Goal: Complete application form: Complete application form

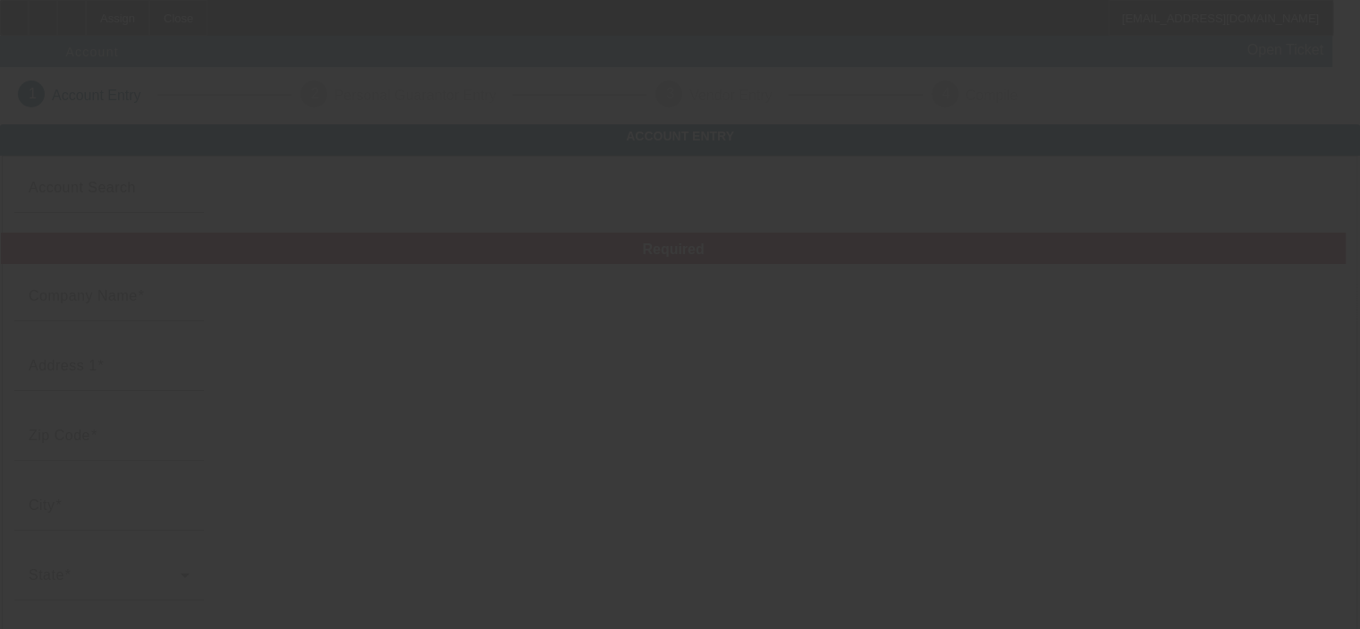
type input "G&R Utility Solutions, LLC"
type input "[STREET_ADDRESS][PERSON_NAME]"
type input "21013"
type input "[PERSON_NAME]"
type input "[PHONE_NUMBER]"
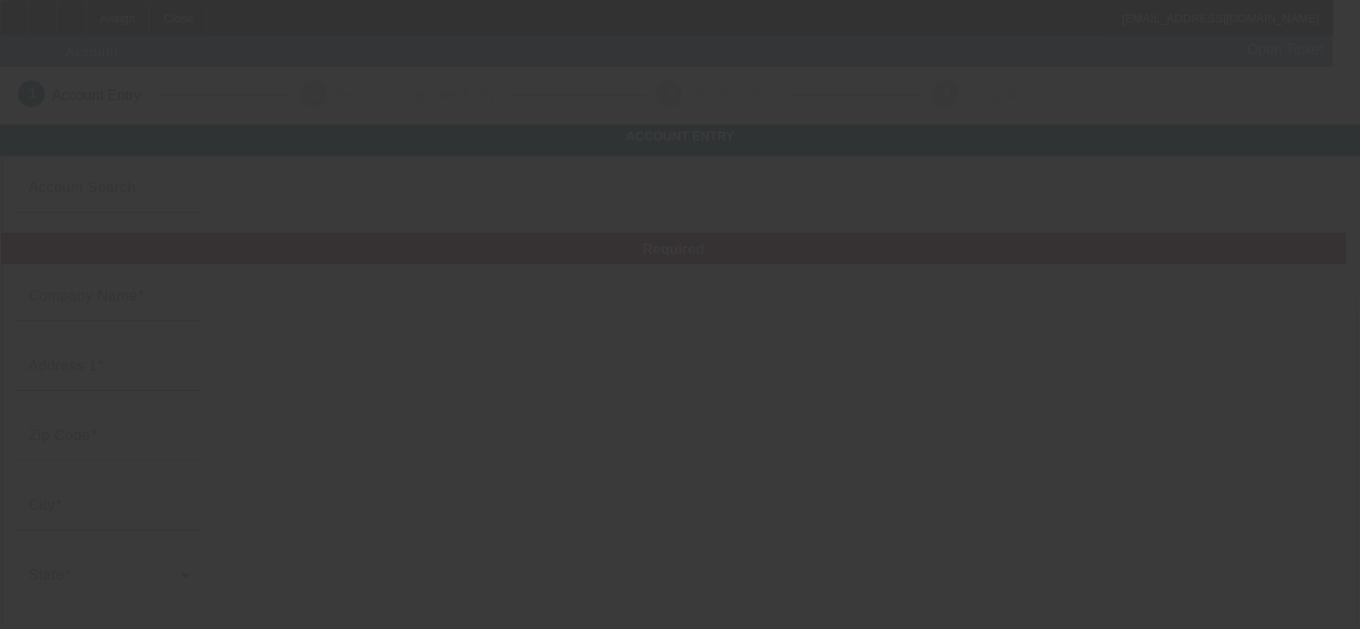
type input "[EMAIL_ADDRESS][DOMAIN_NAME]"
type input "Harford"
type input "[US_EMPLOYER_IDENTIFICATION_NUMBER]"
type input "Electric Utility"
type input "[URL][DOMAIN_NAME]"
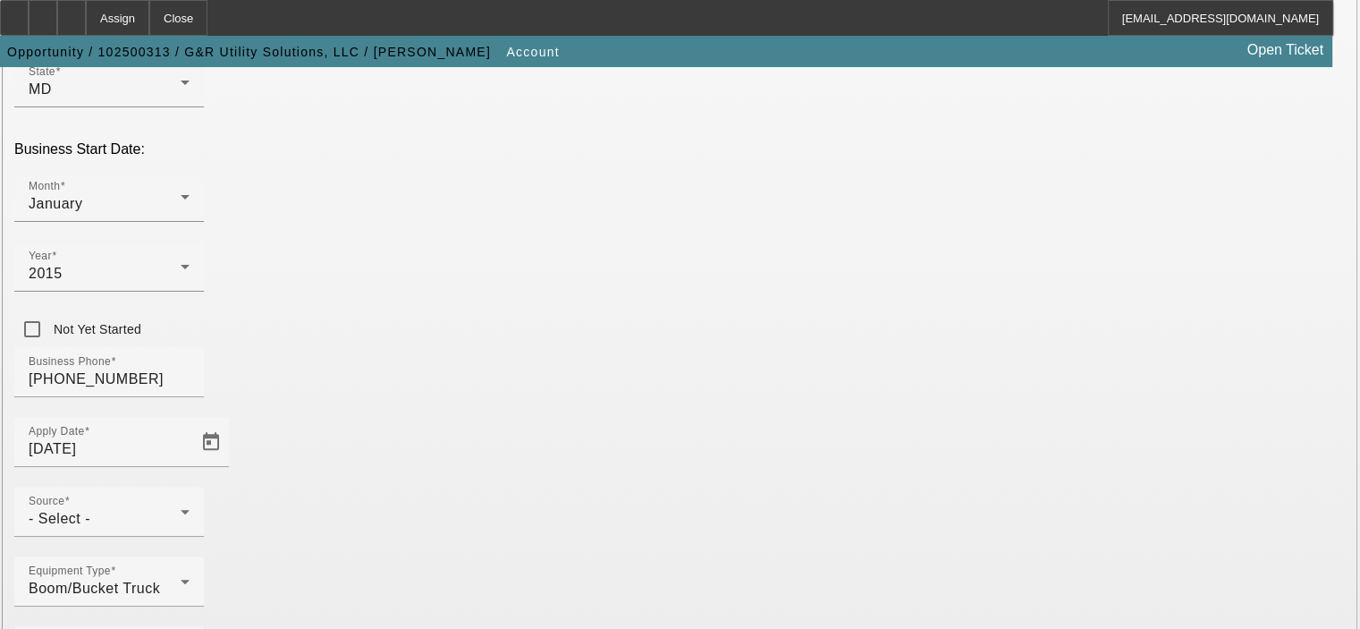
scroll to position [510, 0]
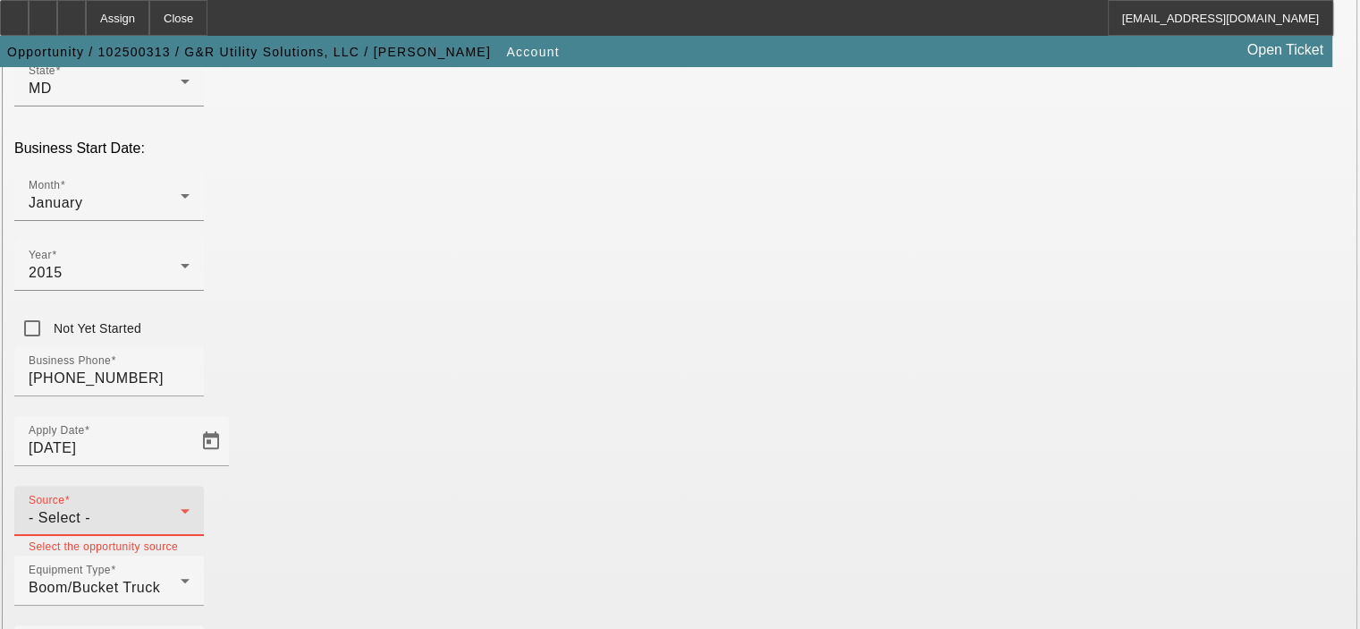
click at [181, 507] on div "- Select -" at bounding box center [105, 517] width 152 height 21
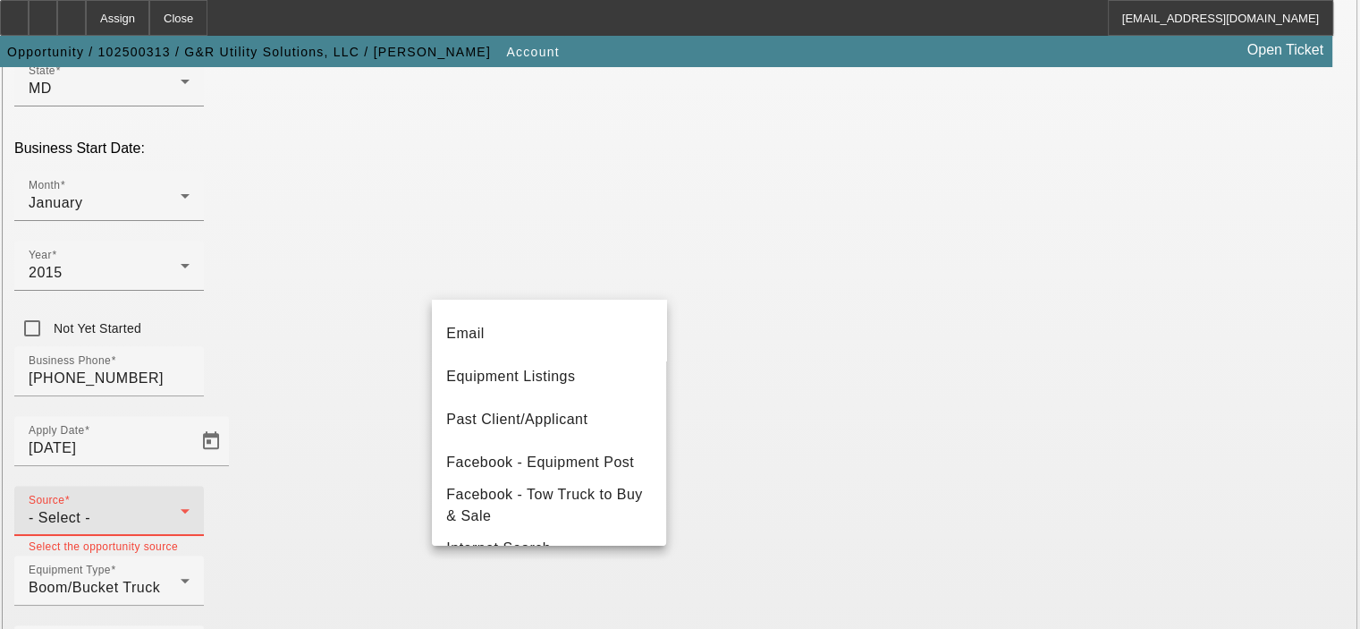
scroll to position [193, 0]
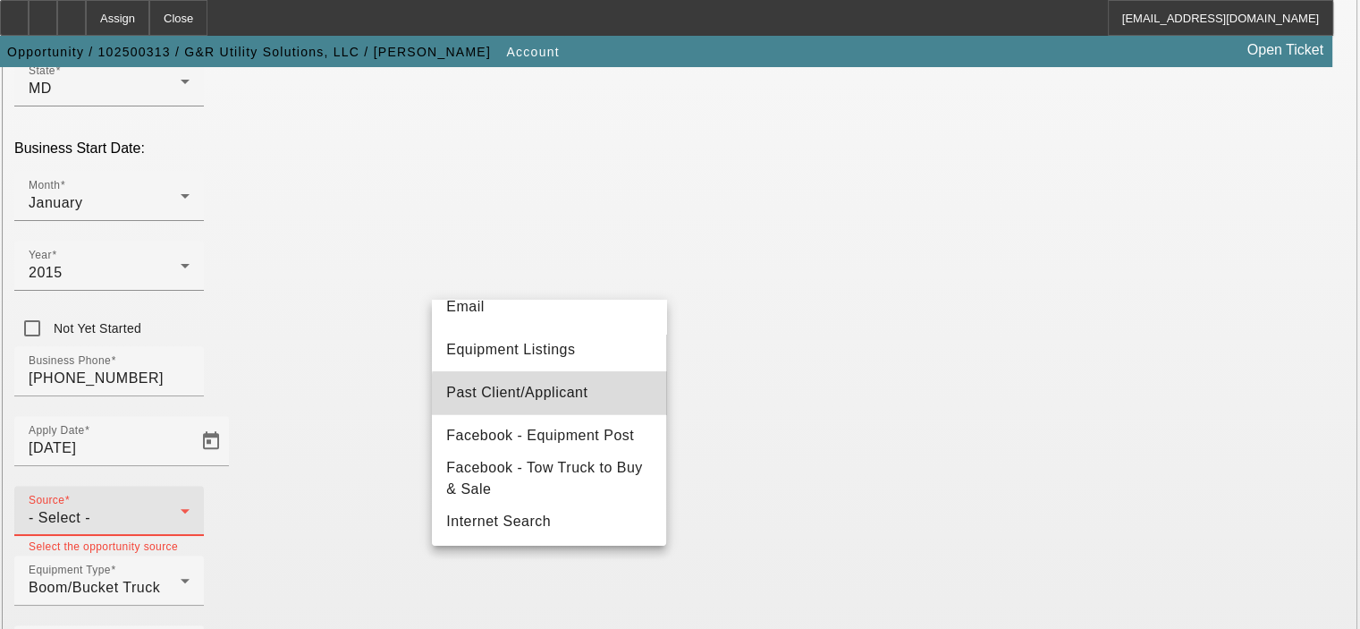
click at [583, 402] on span "Past Client/Applicant" at bounding box center [516, 392] width 141 height 21
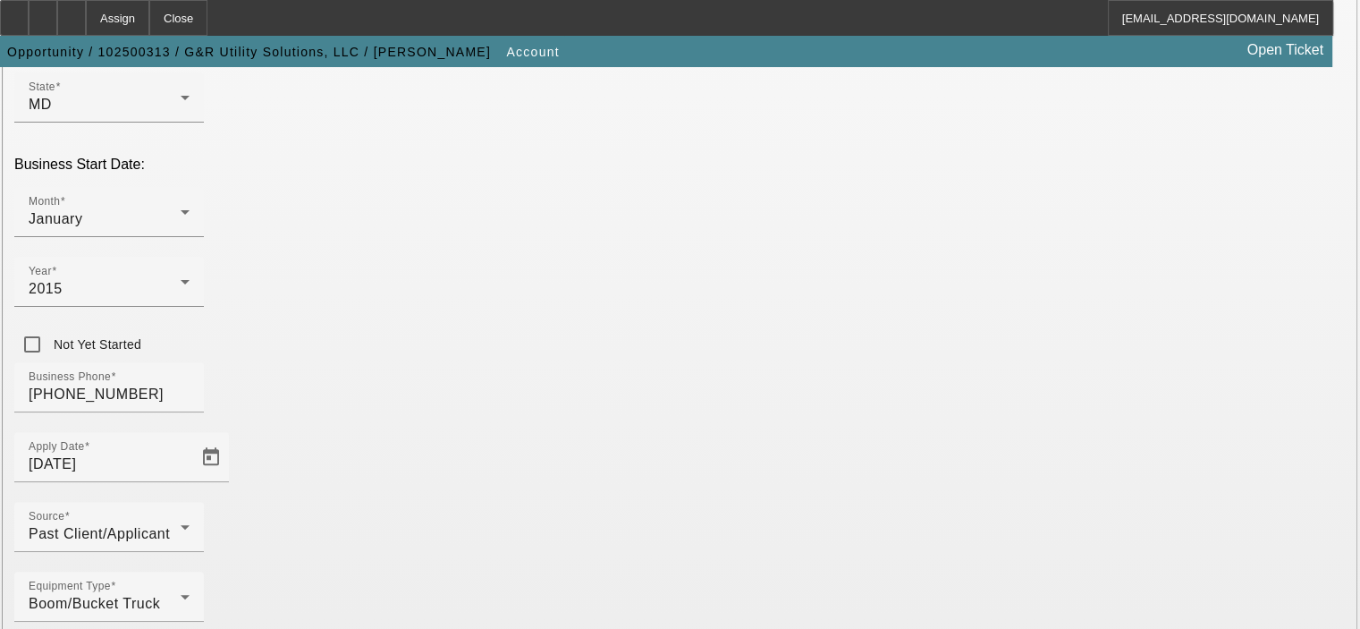
scroll to position [510, 0]
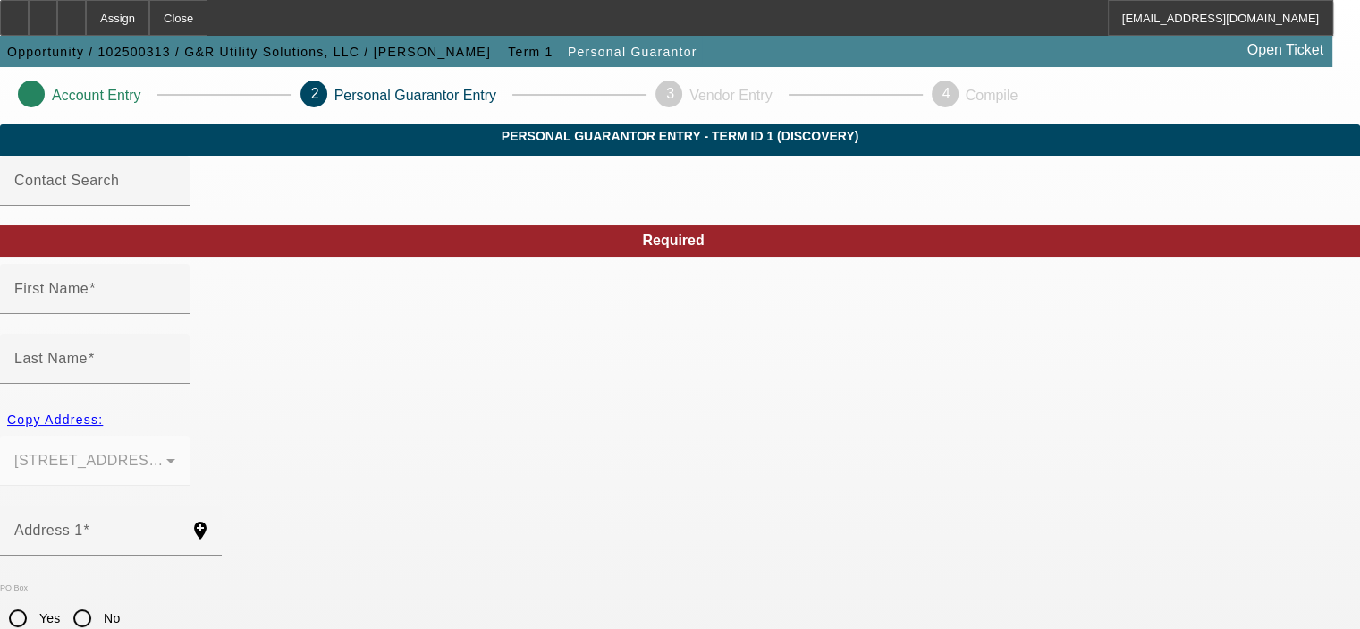
type input "[PERSON_NAME]"
type input "C."
type input "[STREET_ADDRESS][PERSON_NAME]"
radio input "true"
type input "21013"
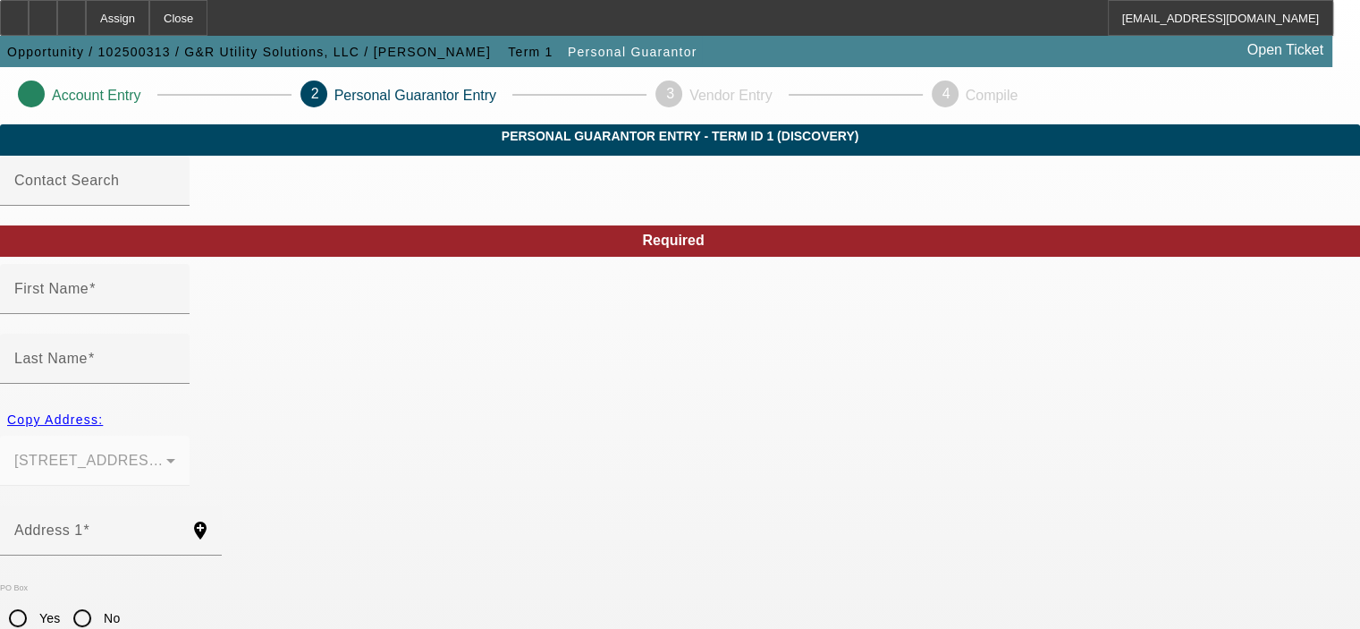
type input "[PERSON_NAME]"
type input "[PHONE_NUMBER]"
type input "49"
type input "162-66-1376"
type input "[EMAIL_ADDRESS][DOMAIN_NAME]"
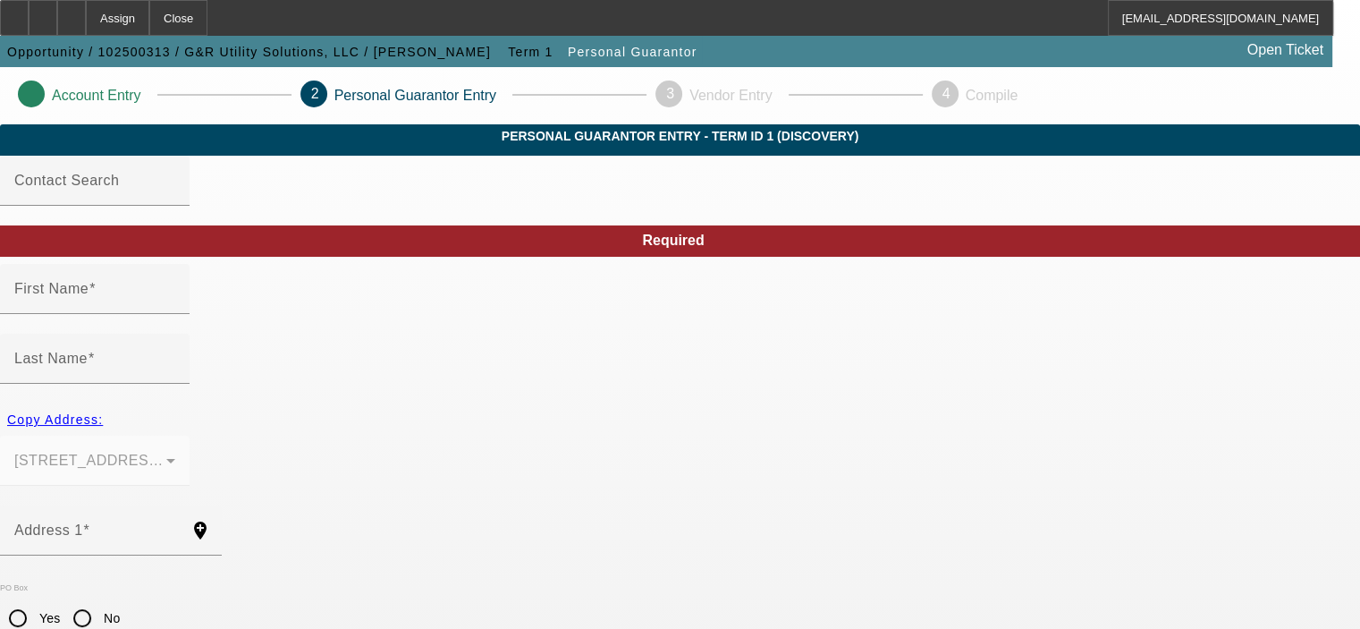
type input "[PHONE_NUMBER]"
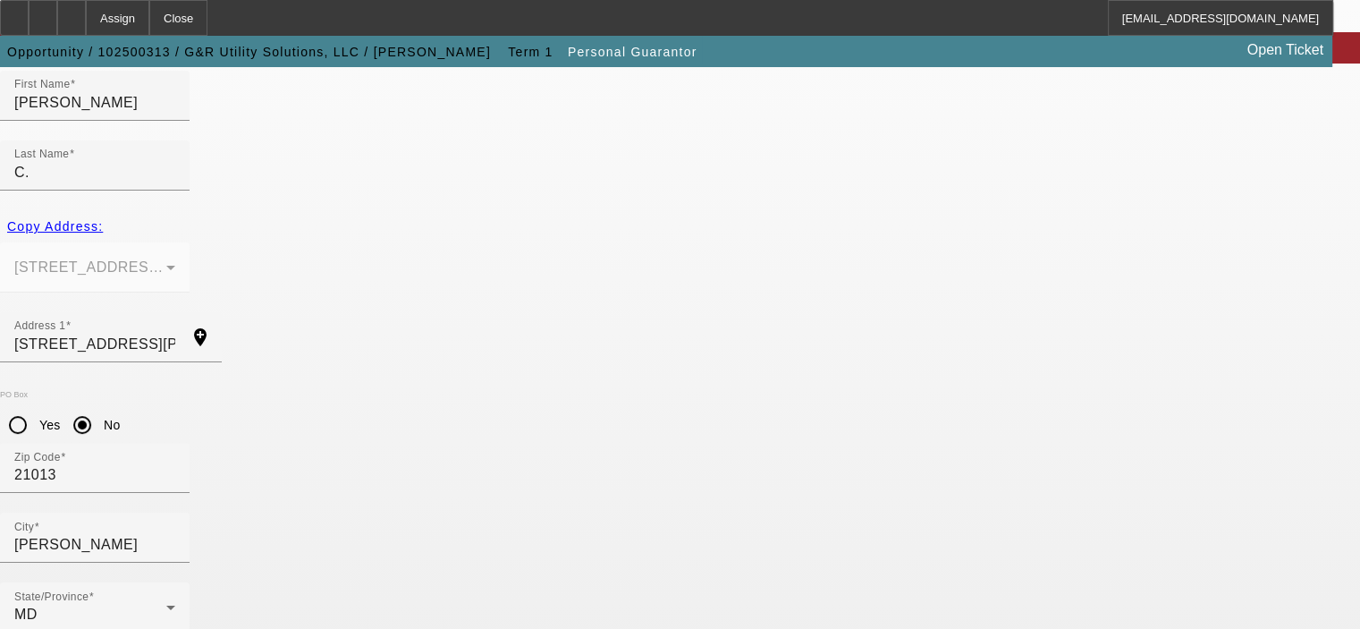
scroll to position [241, 0]
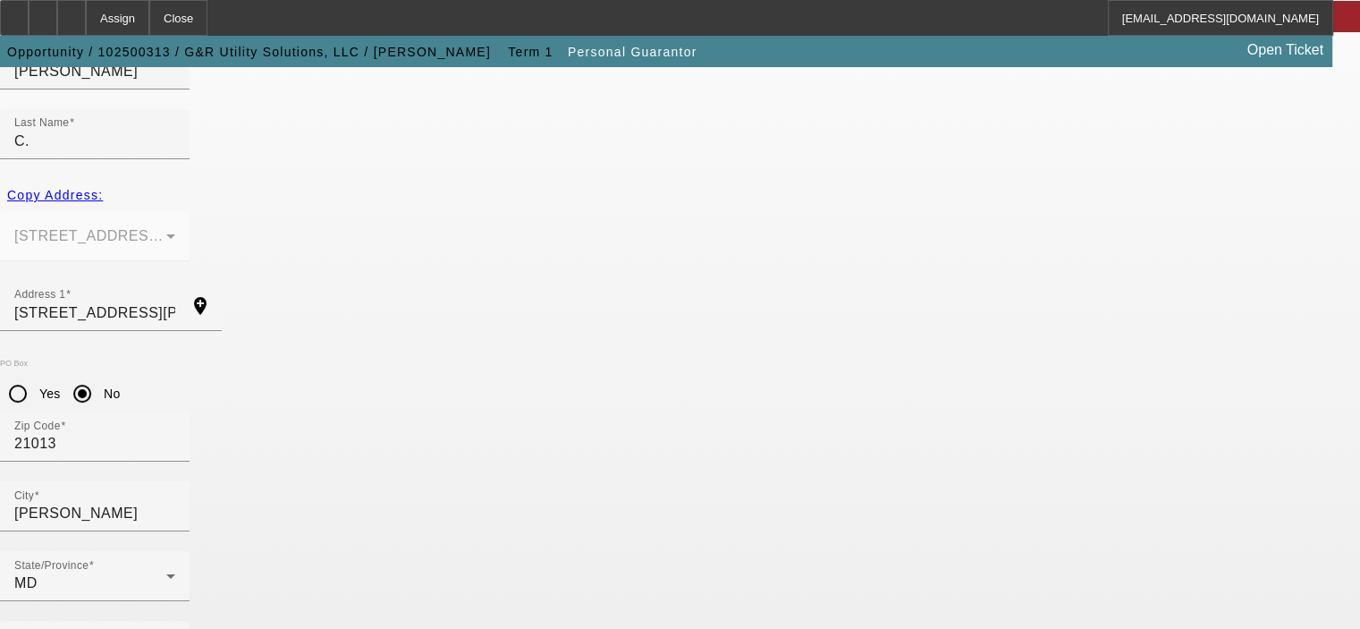
click at [774, 374] on mat-option "Yes" at bounding box center [767, 373] width 148 height 43
type input "$320,000.00"
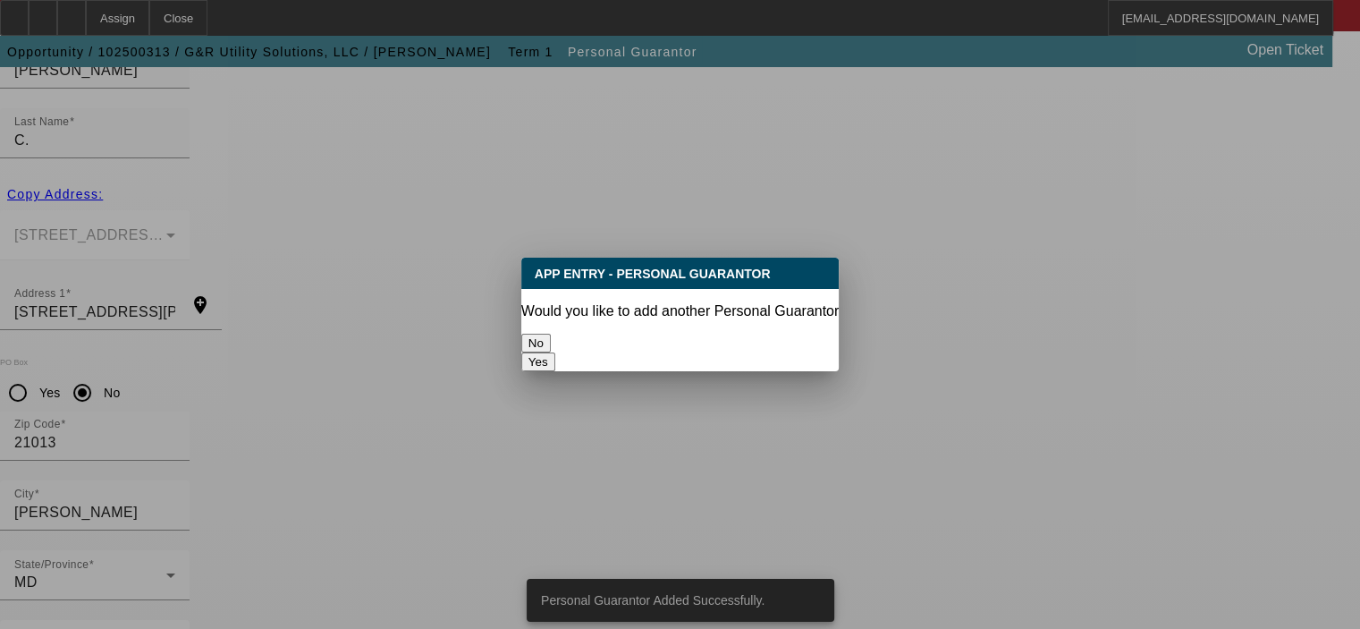
scroll to position [0, 0]
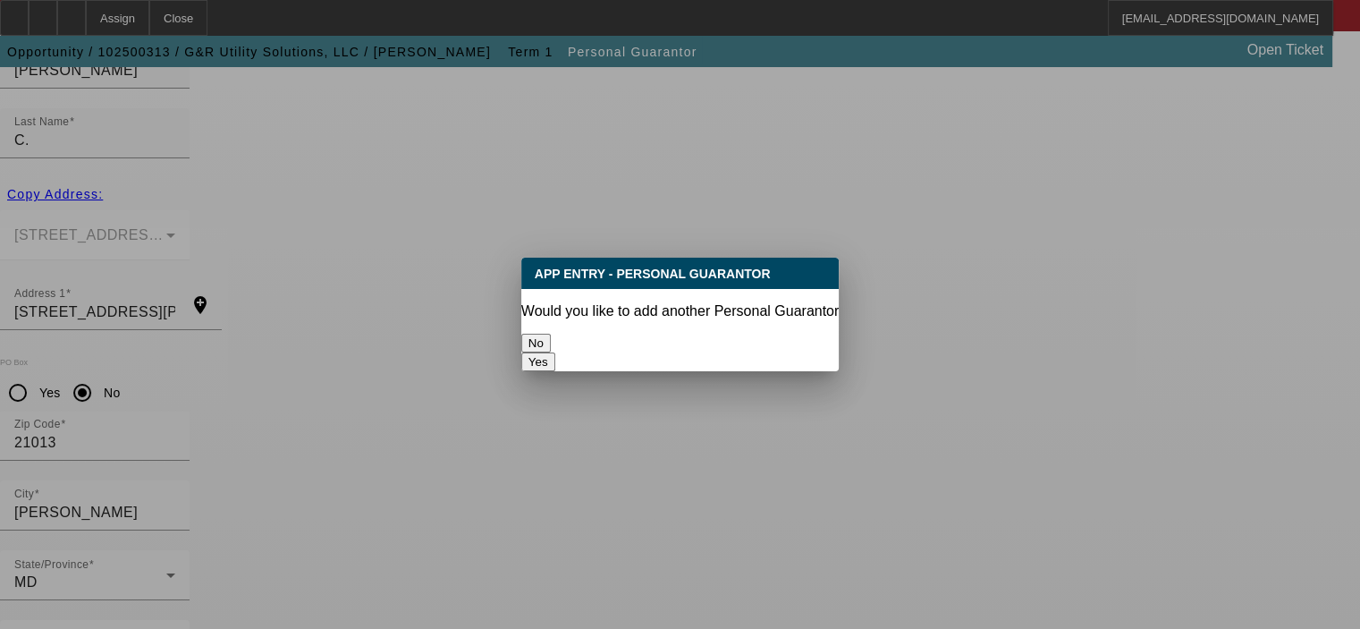
click at [555, 352] on button "Yes" at bounding box center [538, 361] width 34 height 19
radio input "false"
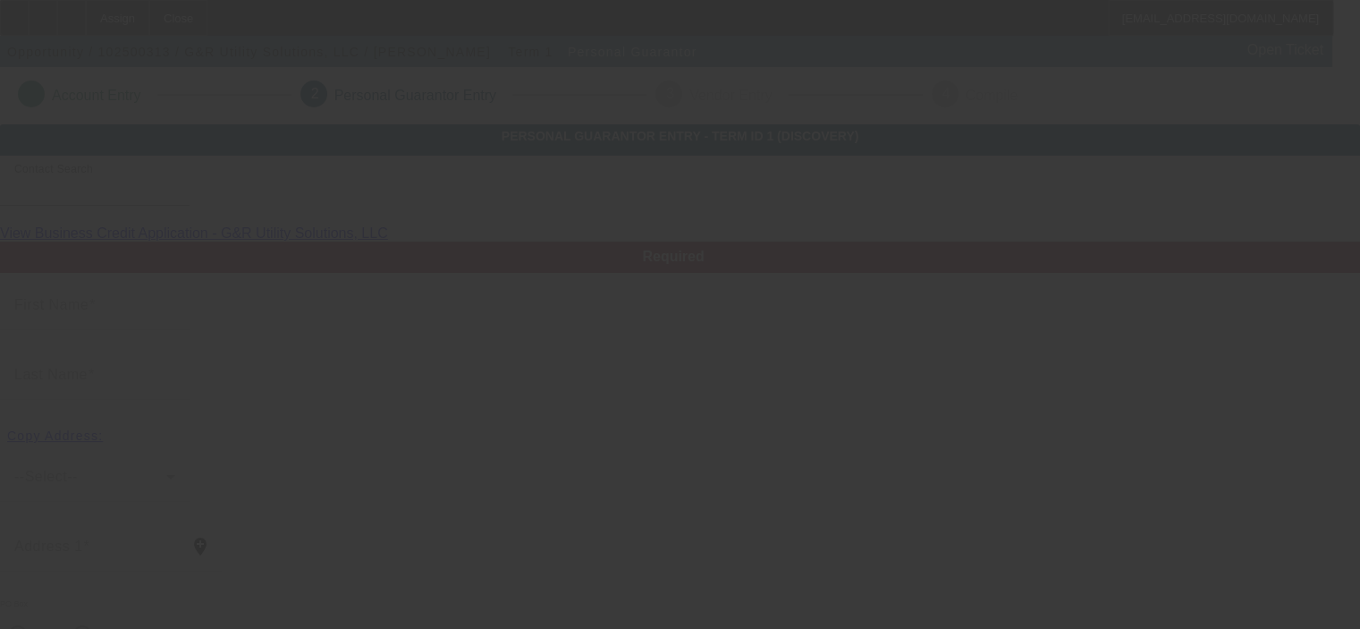
scroll to position [241, 0]
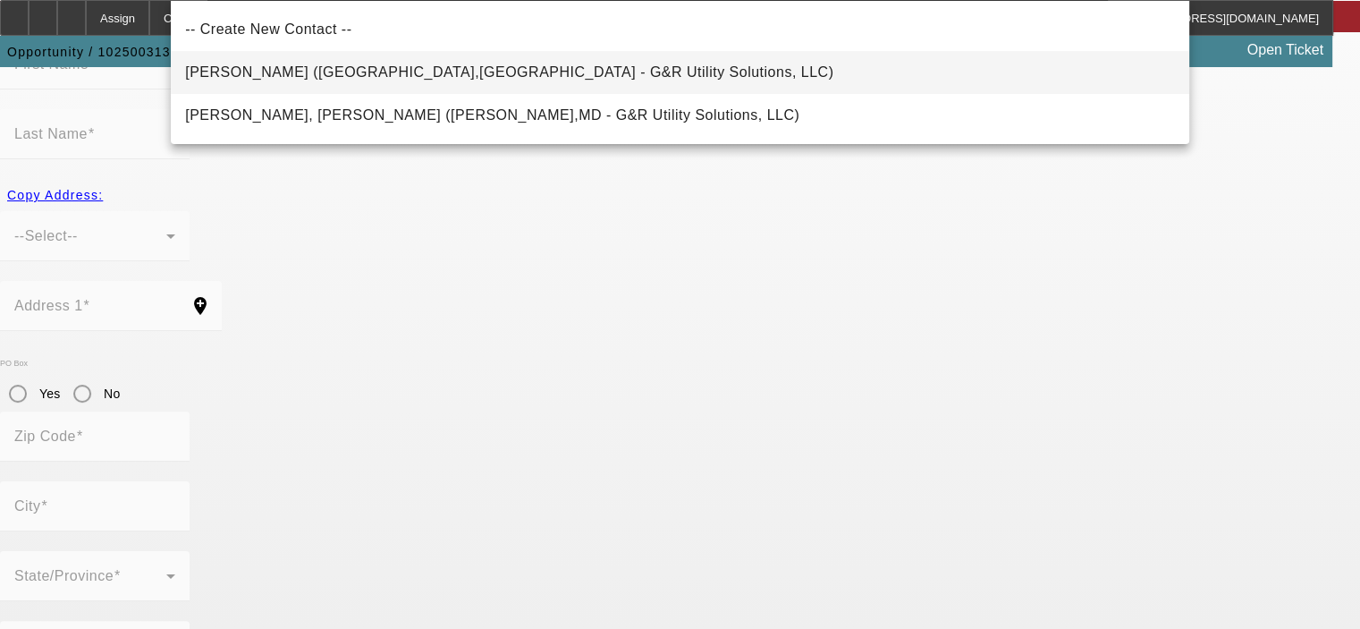
click at [408, 73] on span "[PERSON_NAME] ([GEOGRAPHIC_DATA],[GEOGRAPHIC_DATA] - G&R Utility Solutions, LLC)" at bounding box center [509, 71] width 648 height 15
type input "[PERSON_NAME] ([GEOGRAPHIC_DATA],[GEOGRAPHIC_DATA] - G&R Utility Solutions, LLC)"
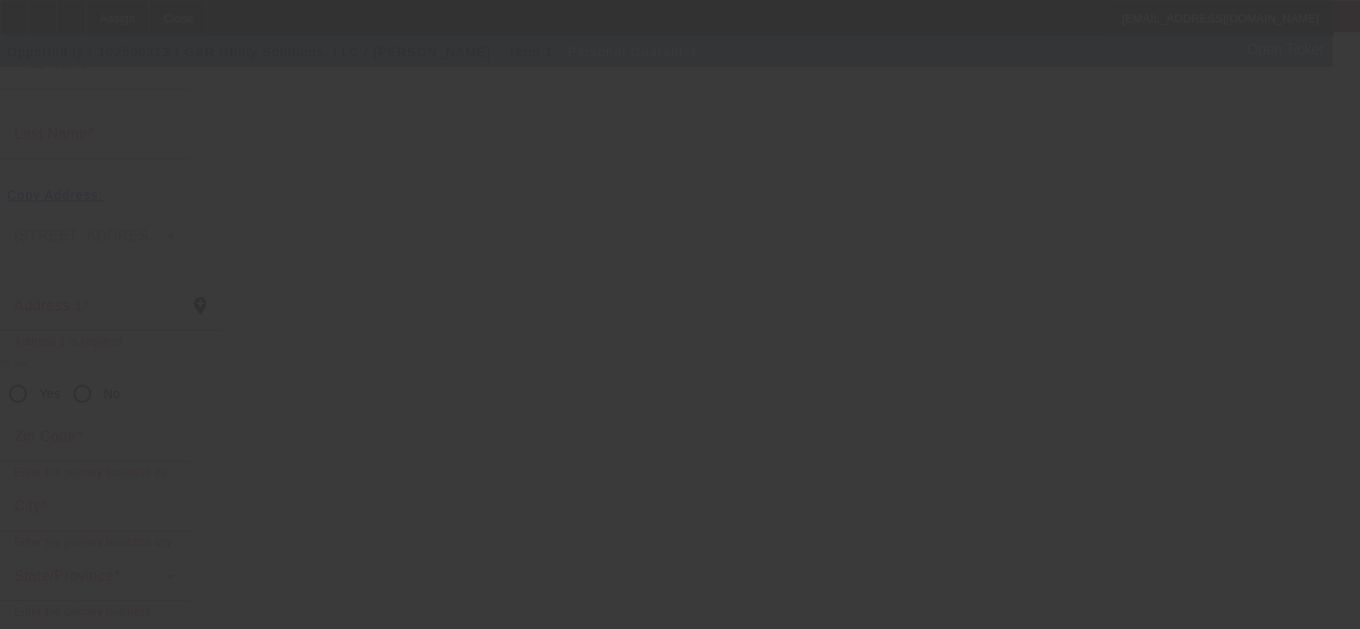
scroll to position [0, 0]
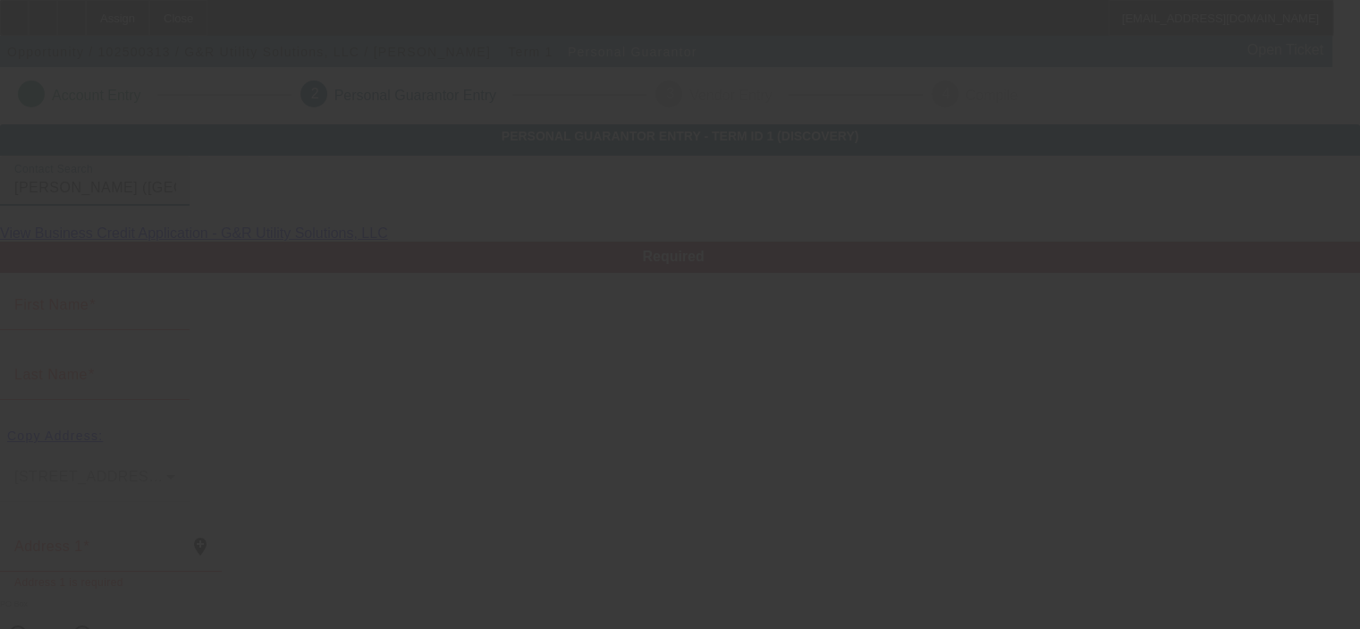
type input "[PERSON_NAME]"
type input "[STREET_ADDRESS]"
radio input "true"
type input "17321"
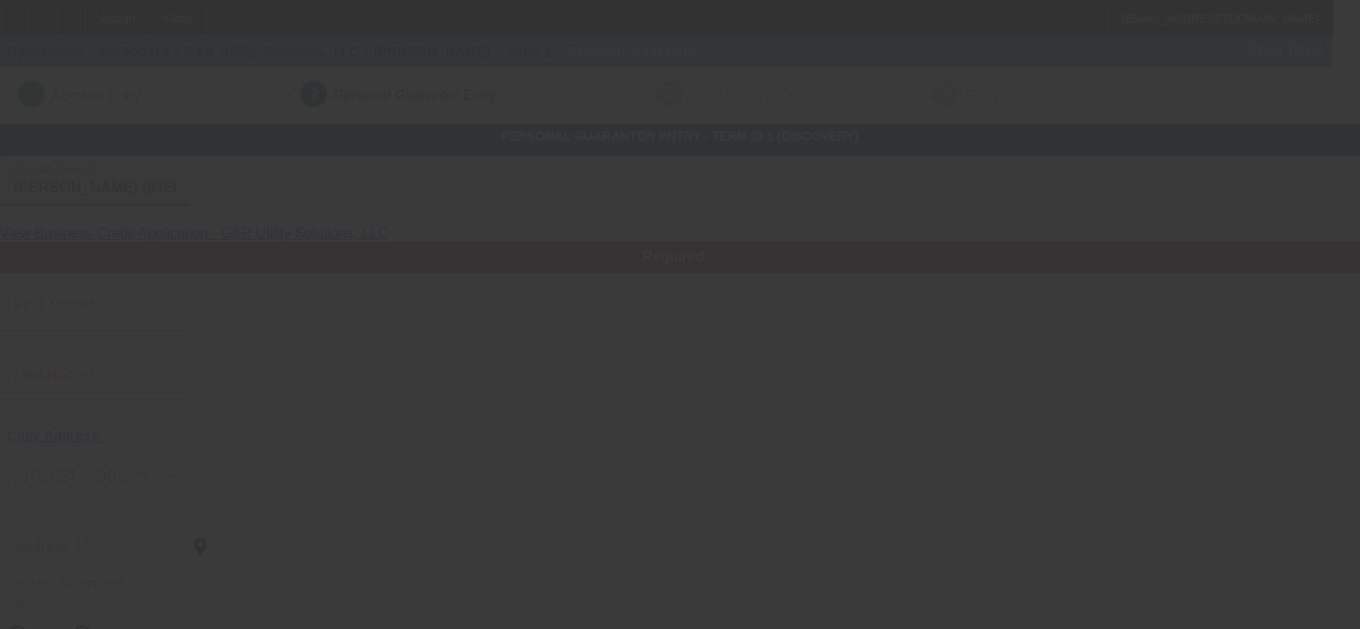
type input "[GEOGRAPHIC_DATA]"
type input "[PHONE_NUMBER]"
type input "50"
type input "190-66-7862"
type input "[EMAIL_ADDRESS][DOMAIN_NAME]"
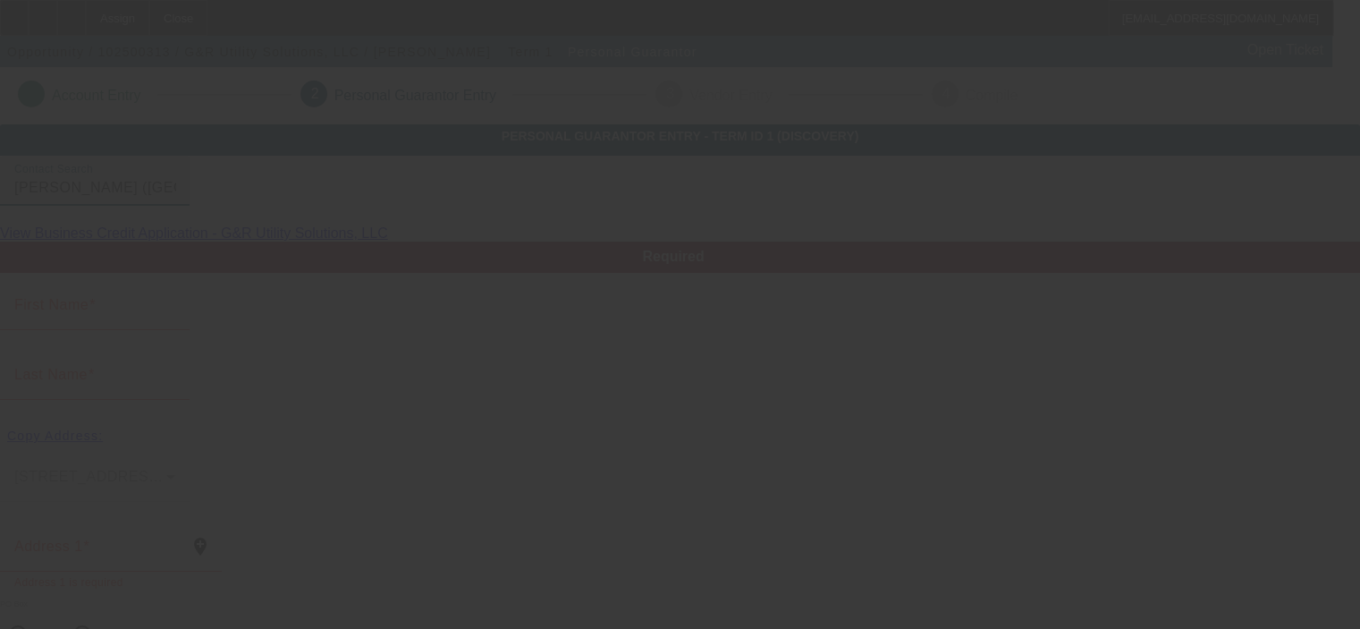
type input "[PHONE_NUMBER]"
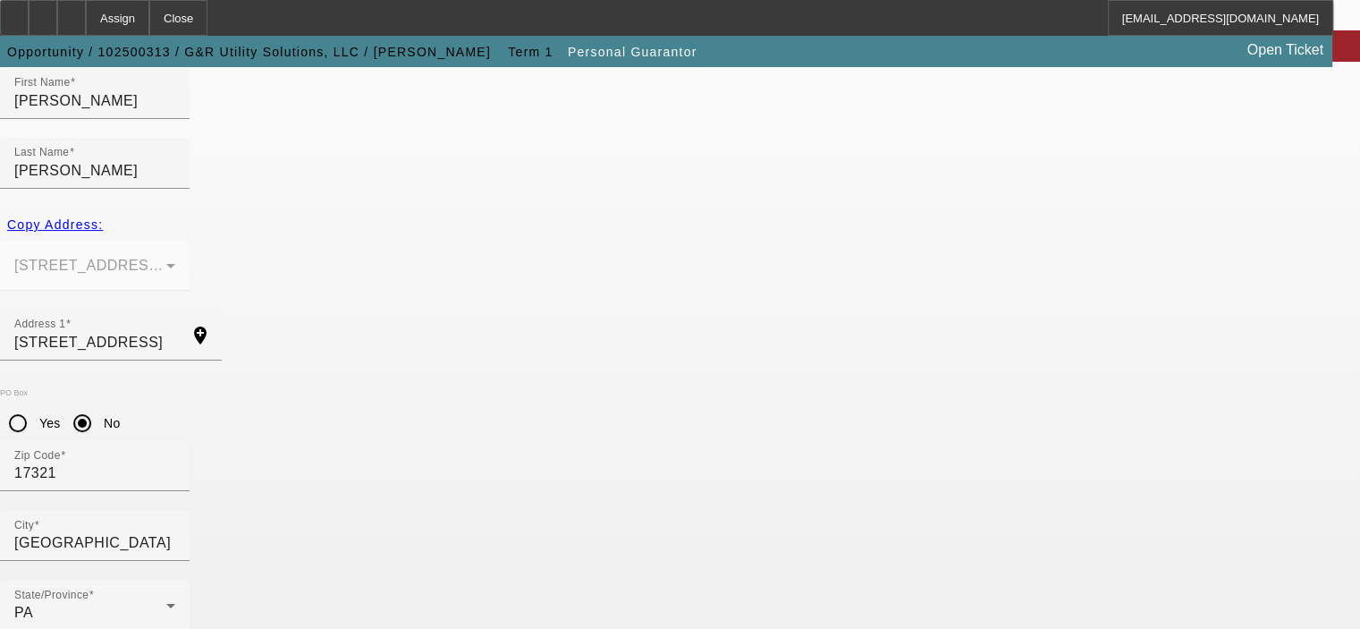
scroll to position [241, 0]
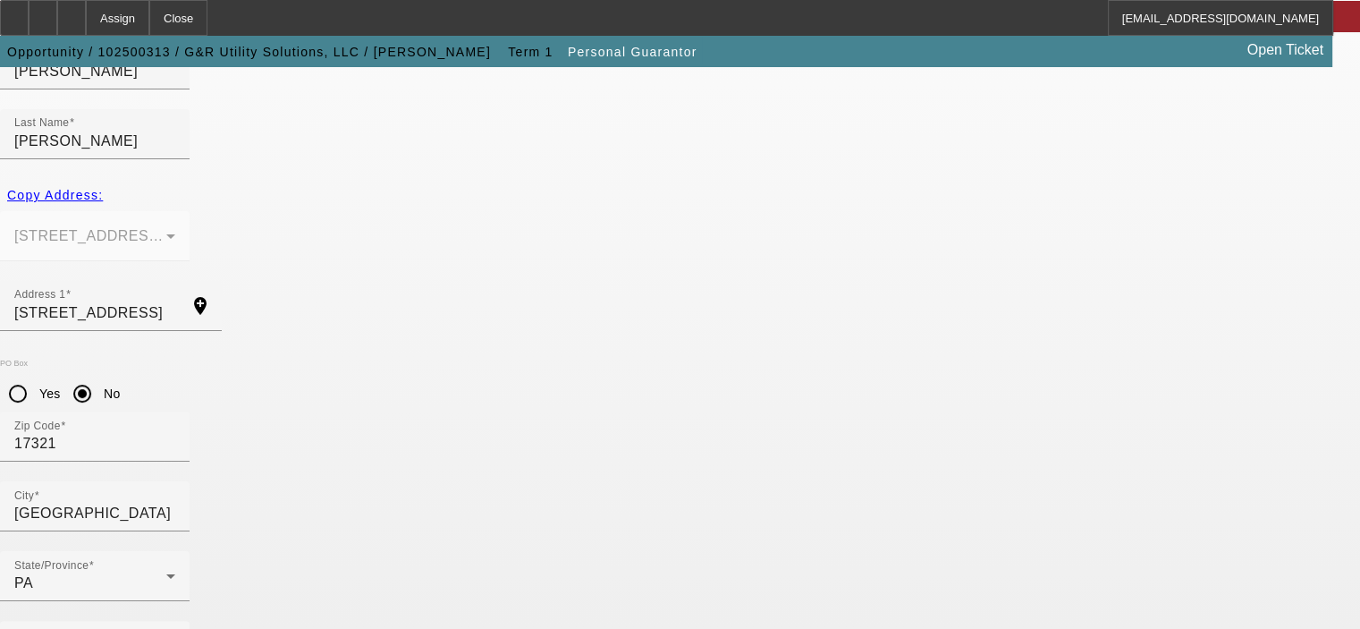
click at [766, 376] on mat-option "Yes" at bounding box center [767, 373] width 148 height 43
type input "0"
drag, startPoint x: 867, startPoint y: 393, endPoint x: 989, endPoint y: 401, distance: 121.9
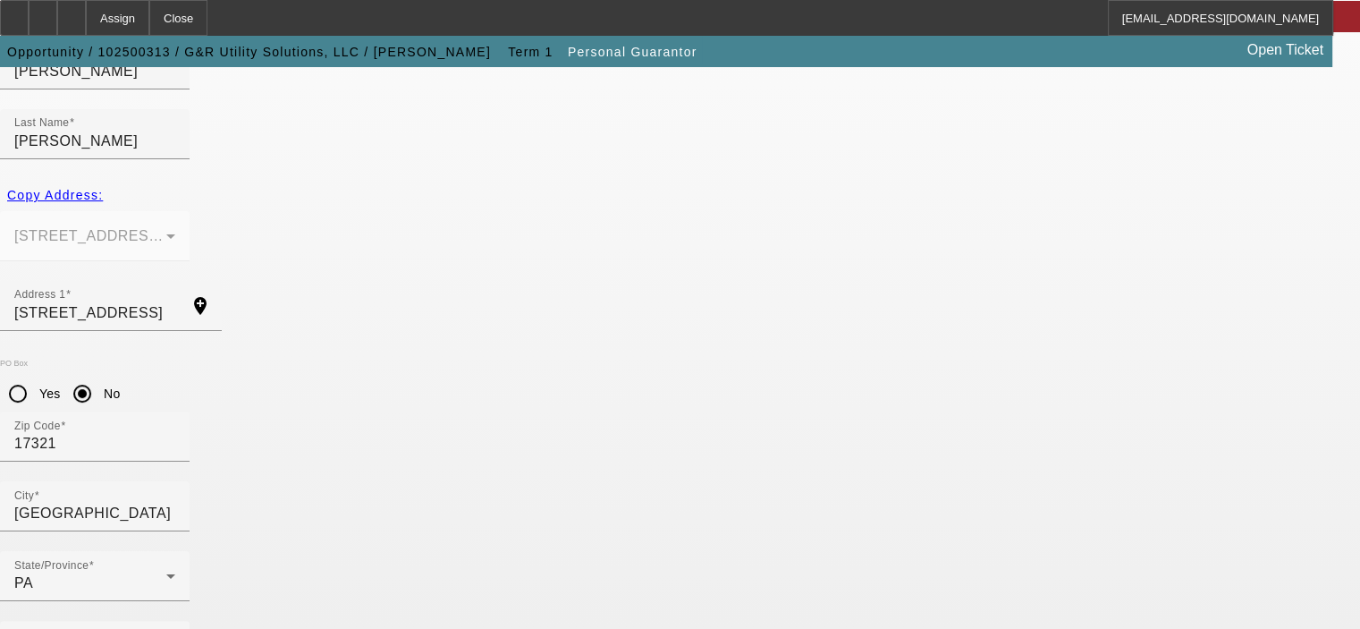
type input "51"
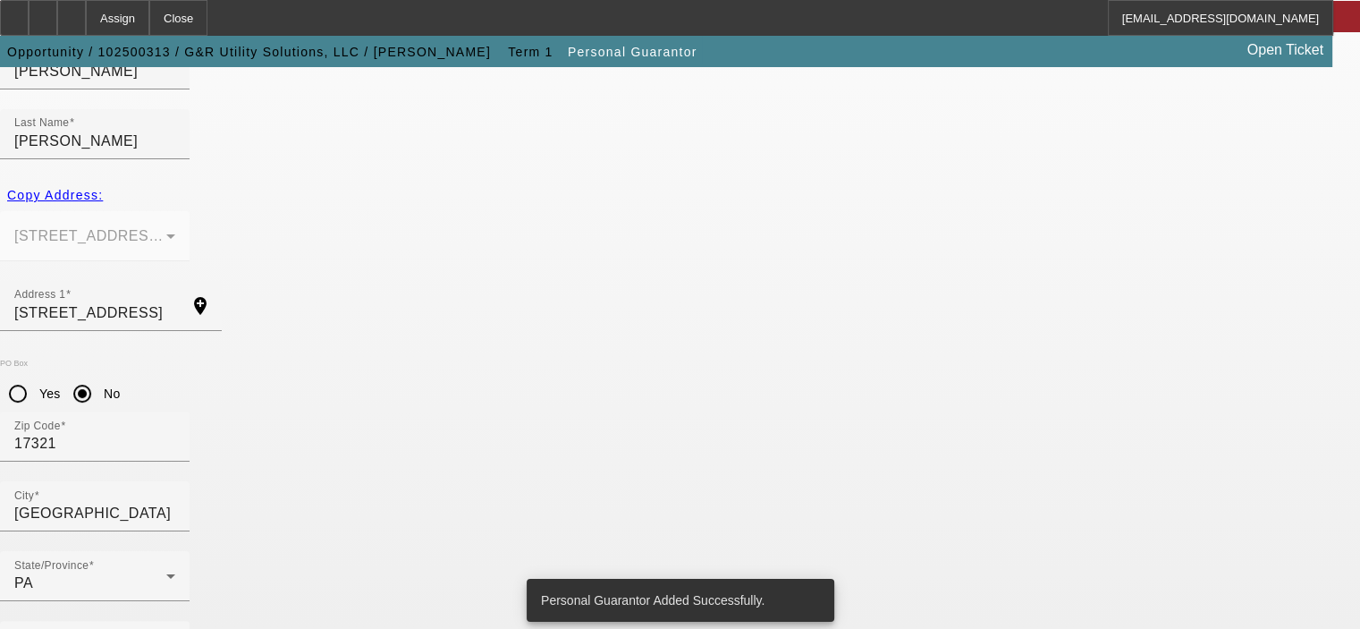
scroll to position [0, 0]
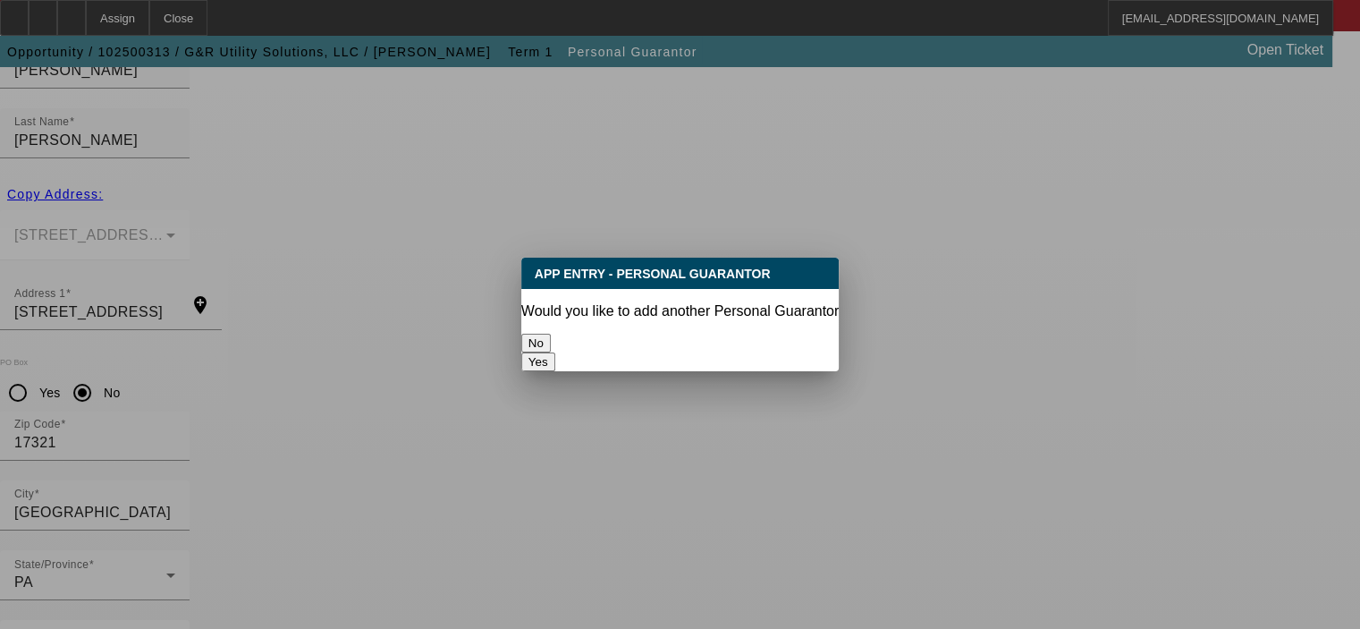
click at [551, 334] on button "No" at bounding box center [536, 343] width 30 height 19
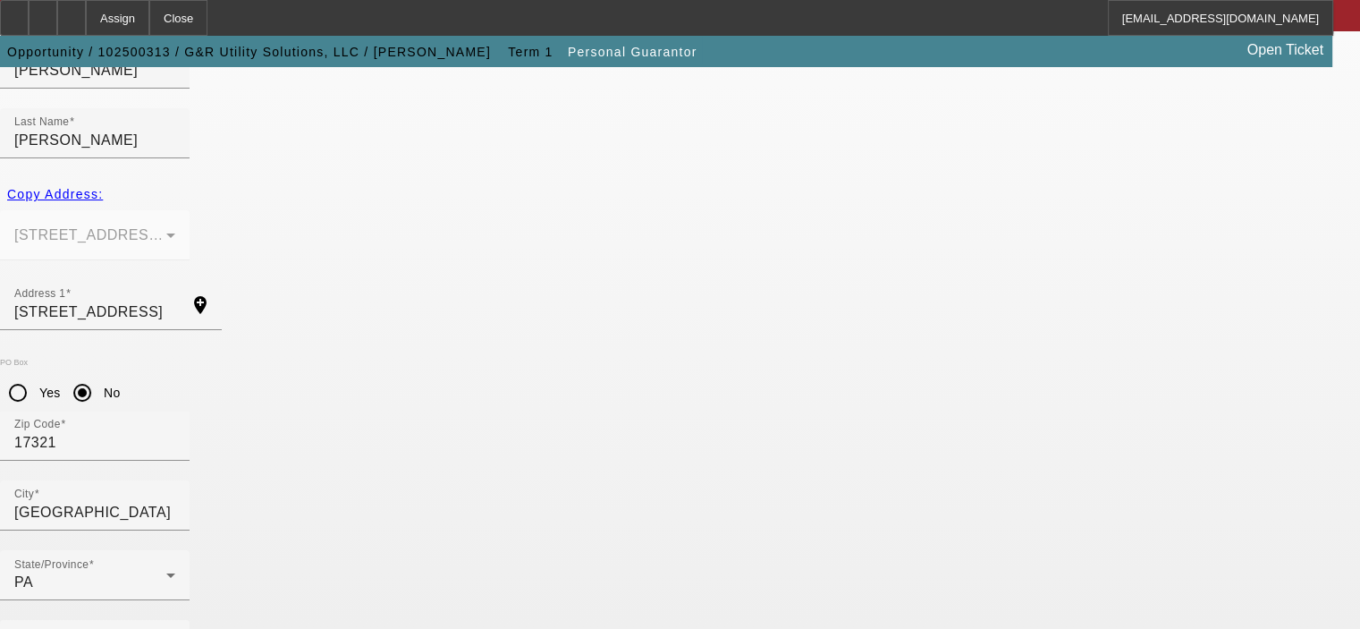
scroll to position [241, 0]
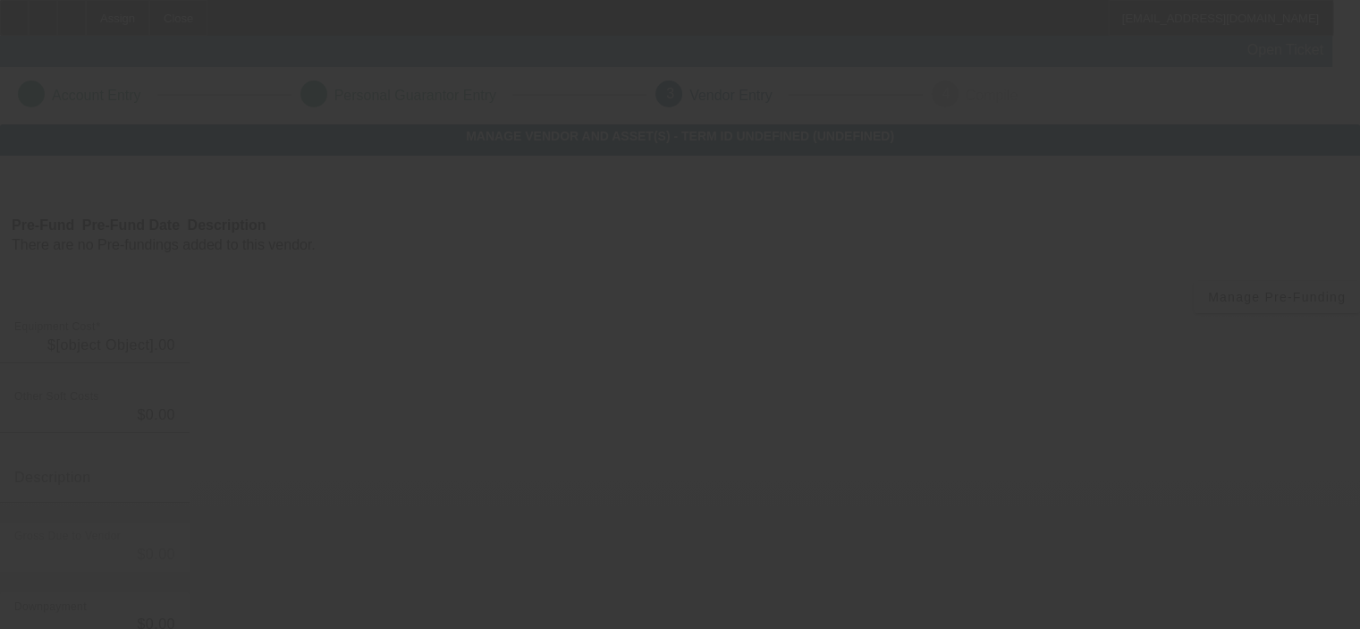
type input "$95,000.00"
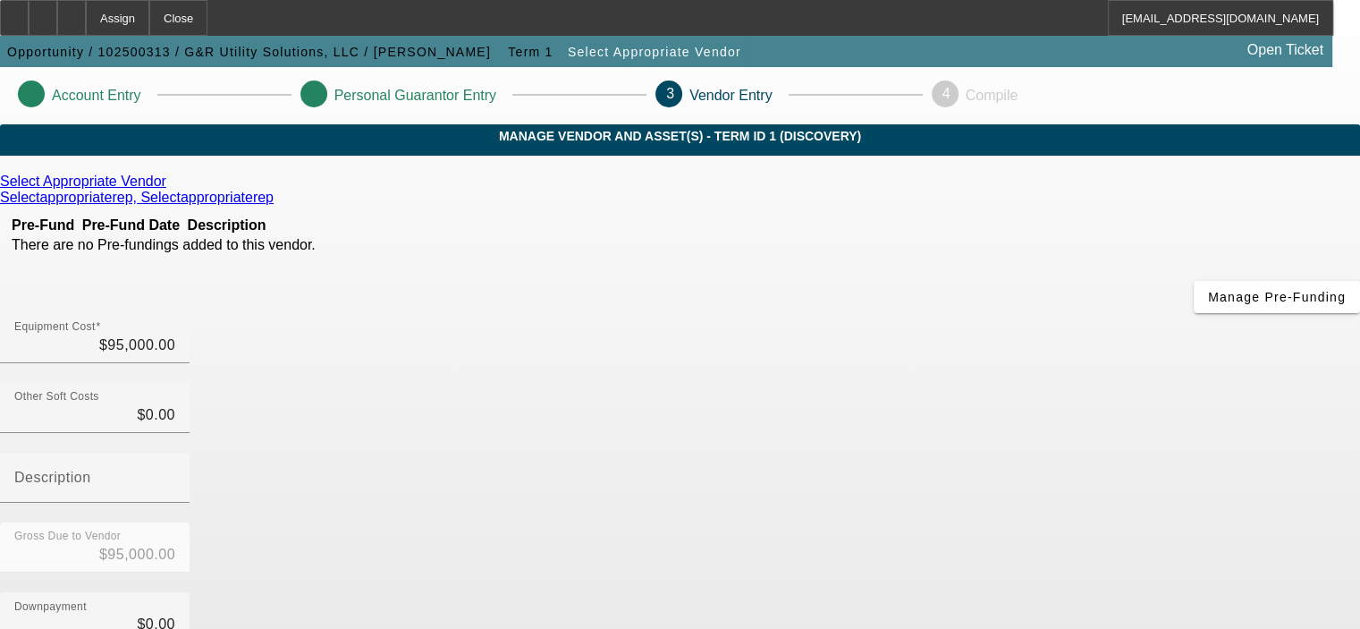
scroll to position [268, 0]
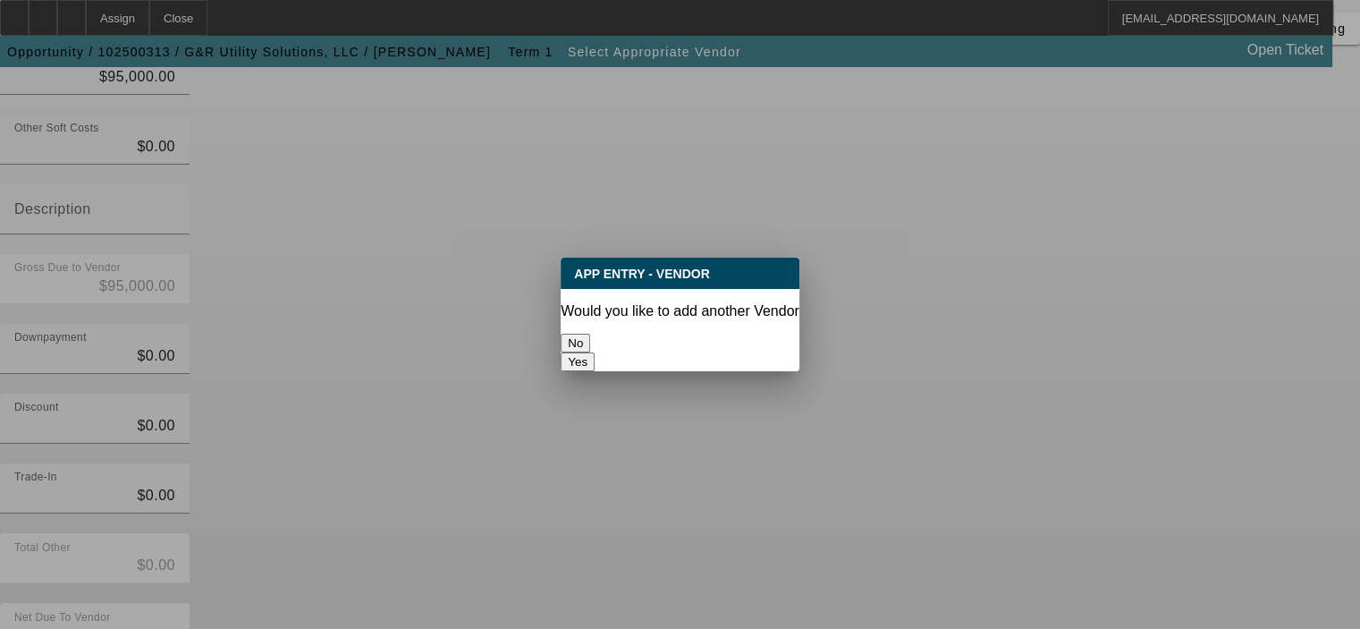
scroll to position [0, 0]
click at [590, 334] on button "No" at bounding box center [576, 343] width 30 height 19
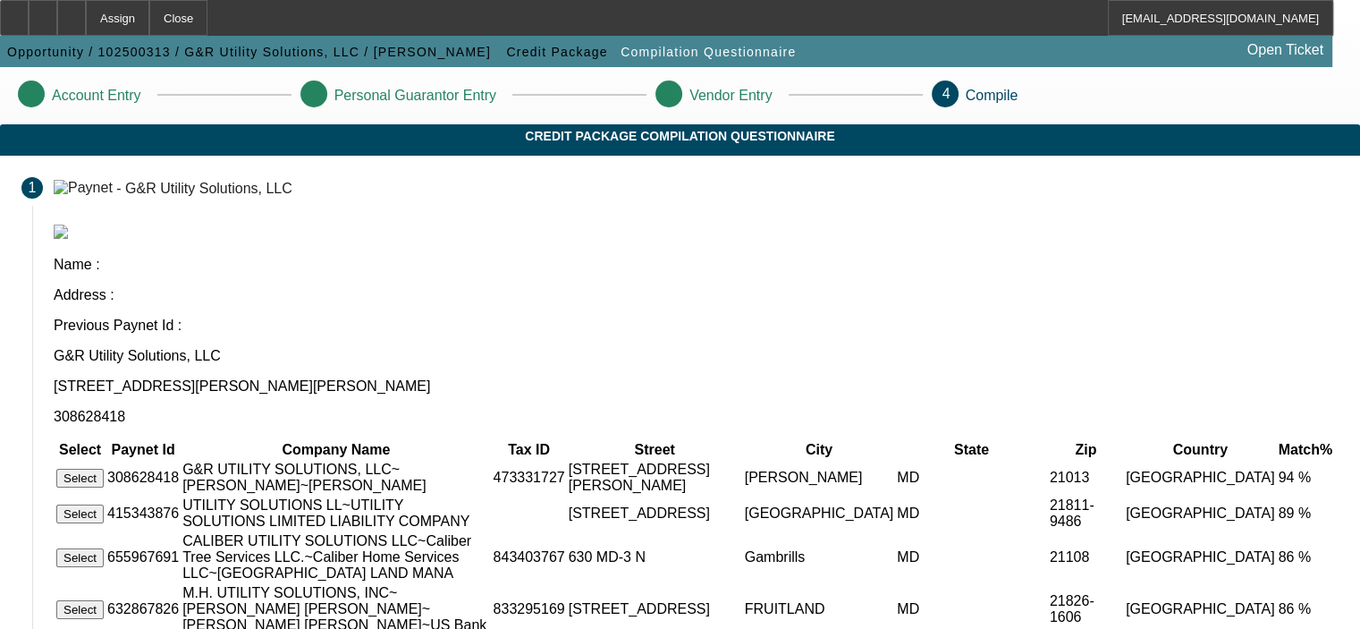
click at [104, 469] on button "Select" at bounding box center [79, 478] width 47 height 19
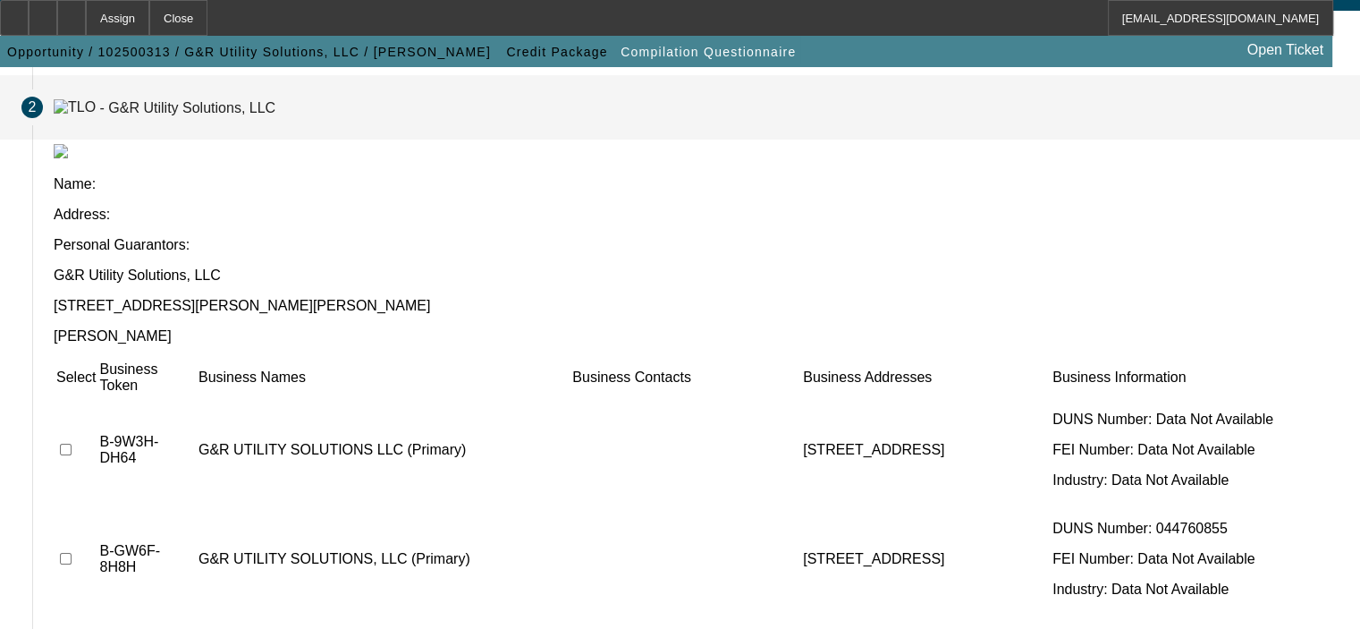
scroll to position [133, 0]
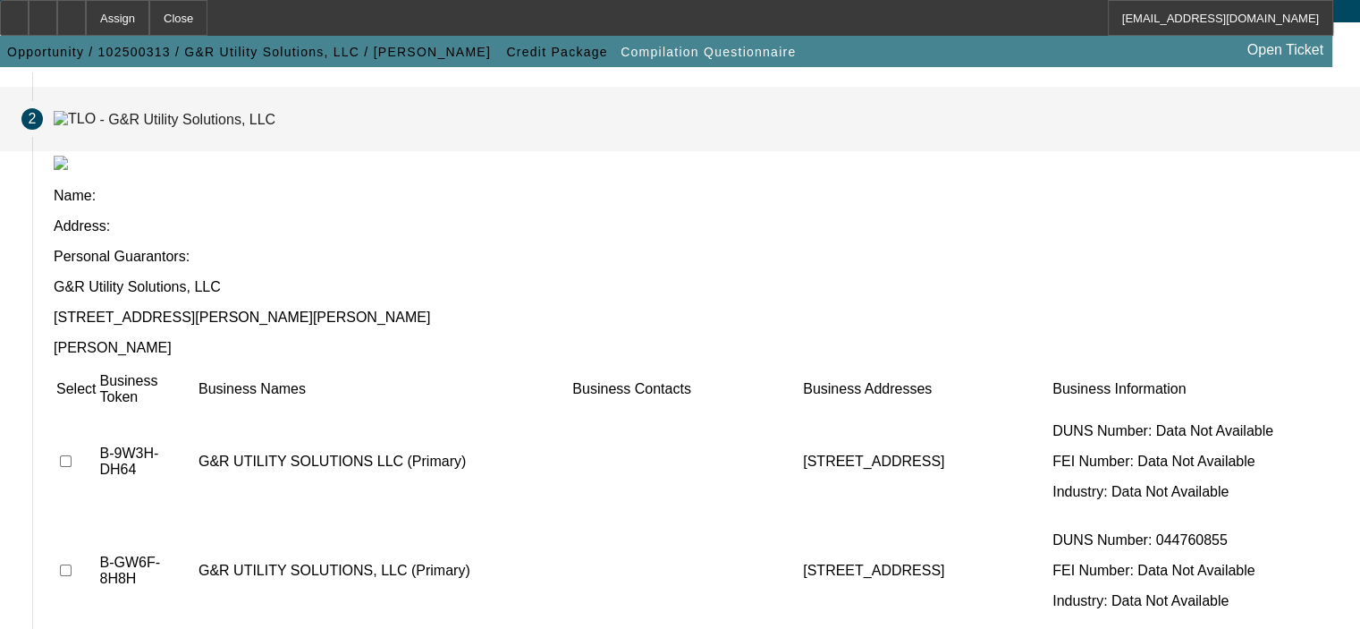
click at [97, 408] on td at bounding box center [75, 461] width 41 height 107
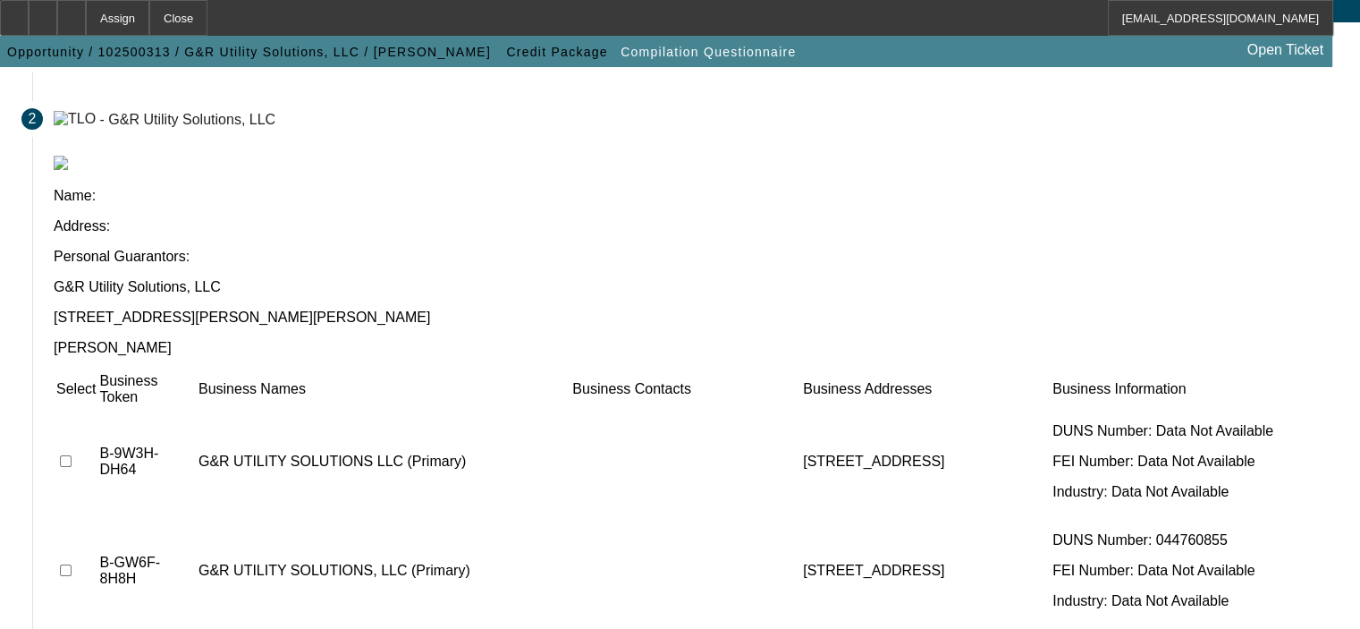
click at [72, 455] on input "checkbox" at bounding box center [66, 461] width 12 height 12
checkbox input "false"
checkbox input "true"
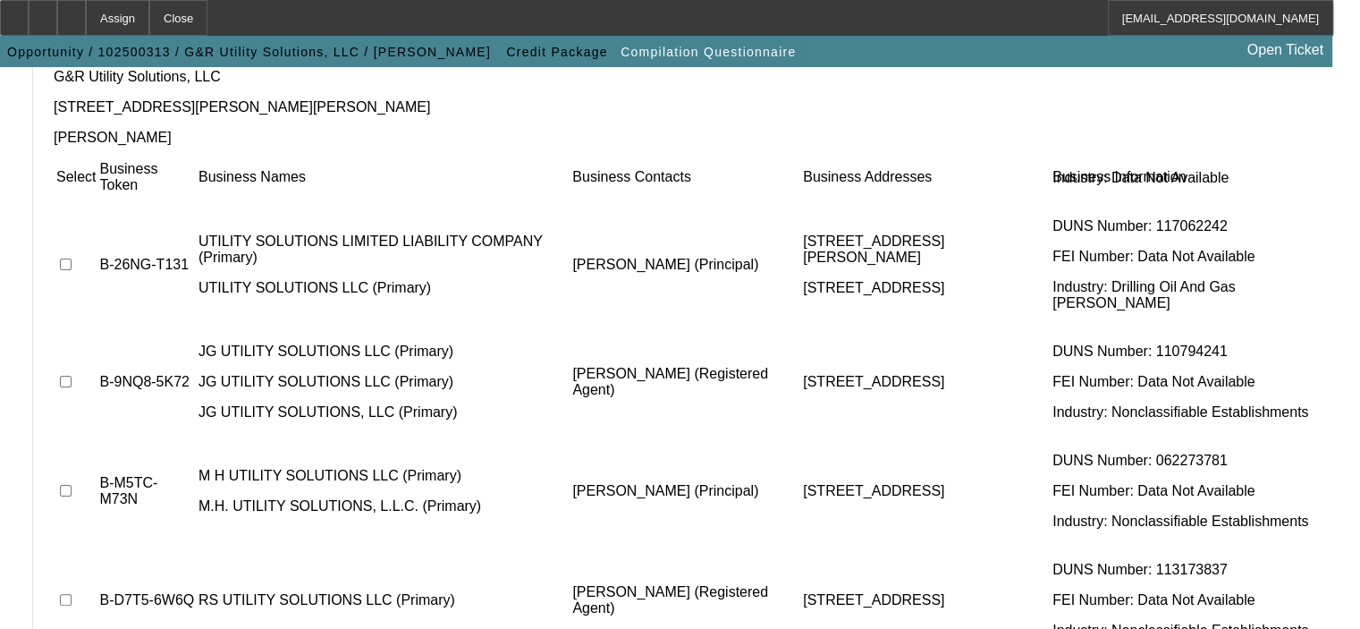
scroll to position [360, 0]
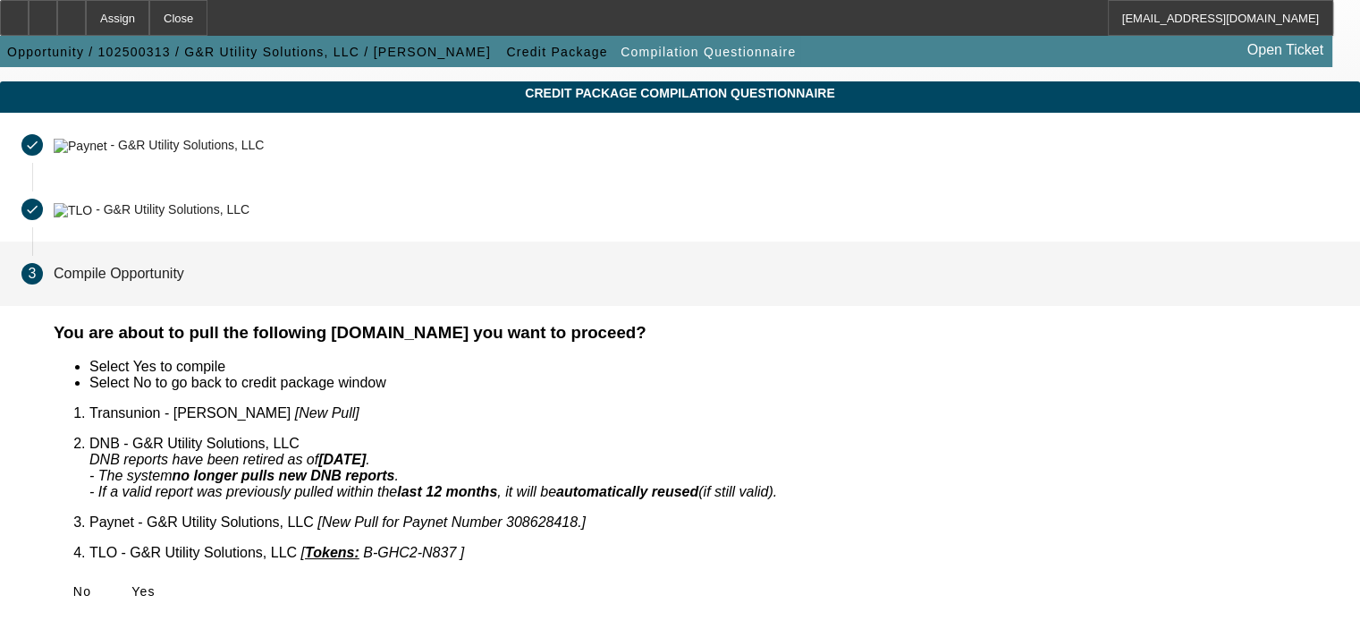
scroll to position [18, 0]
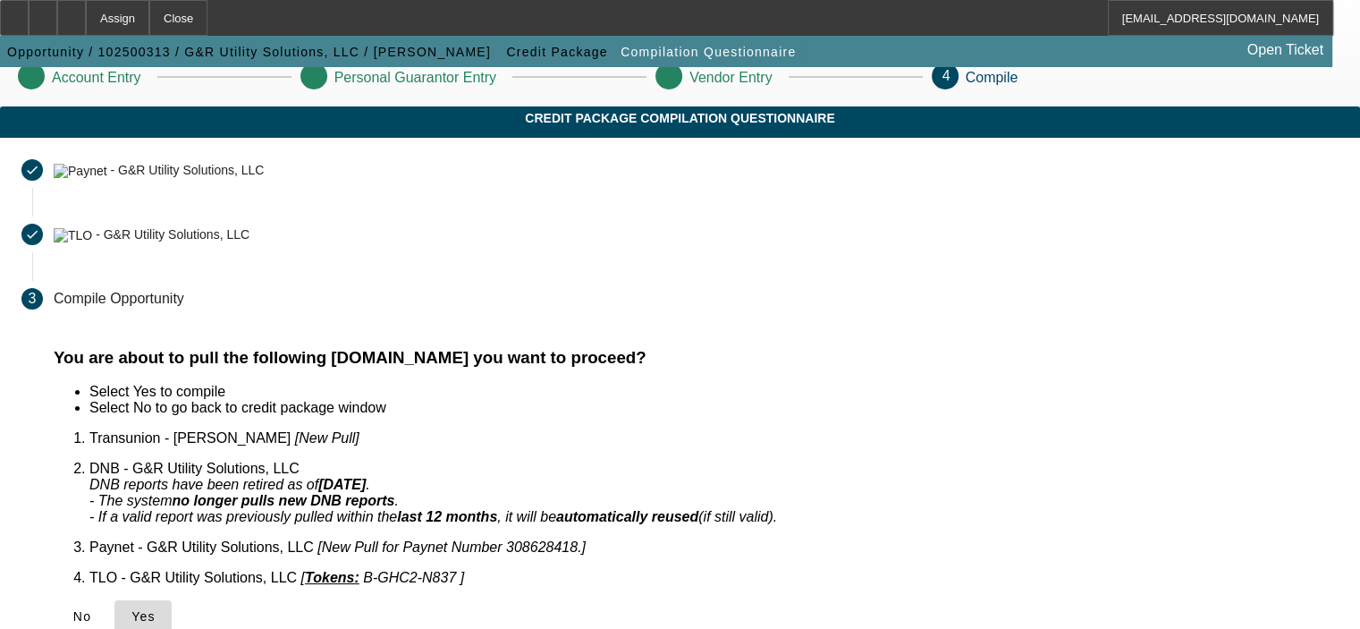
click at [131, 609] on icon at bounding box center [131, 616] width 0 height 14
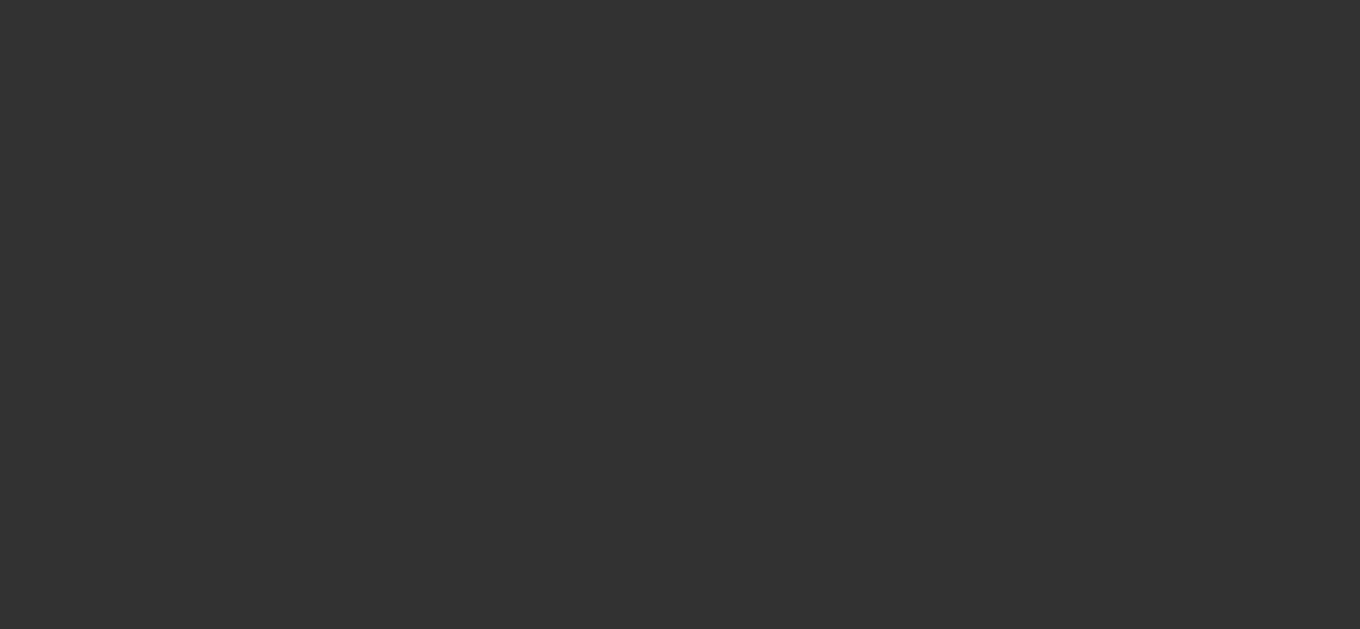
select select "0"
select select "2"
select select "0.1"
select select "4"
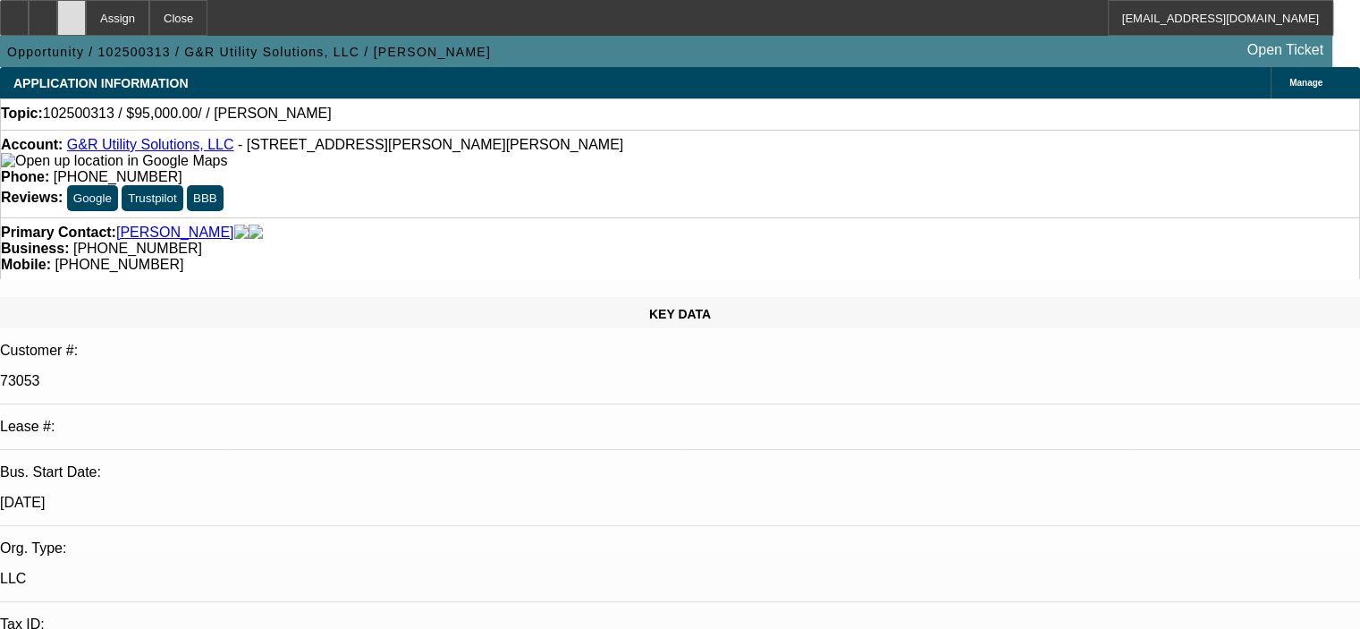
click at [86, 13] on div at bounding box center [71, 18] width 29 height 36
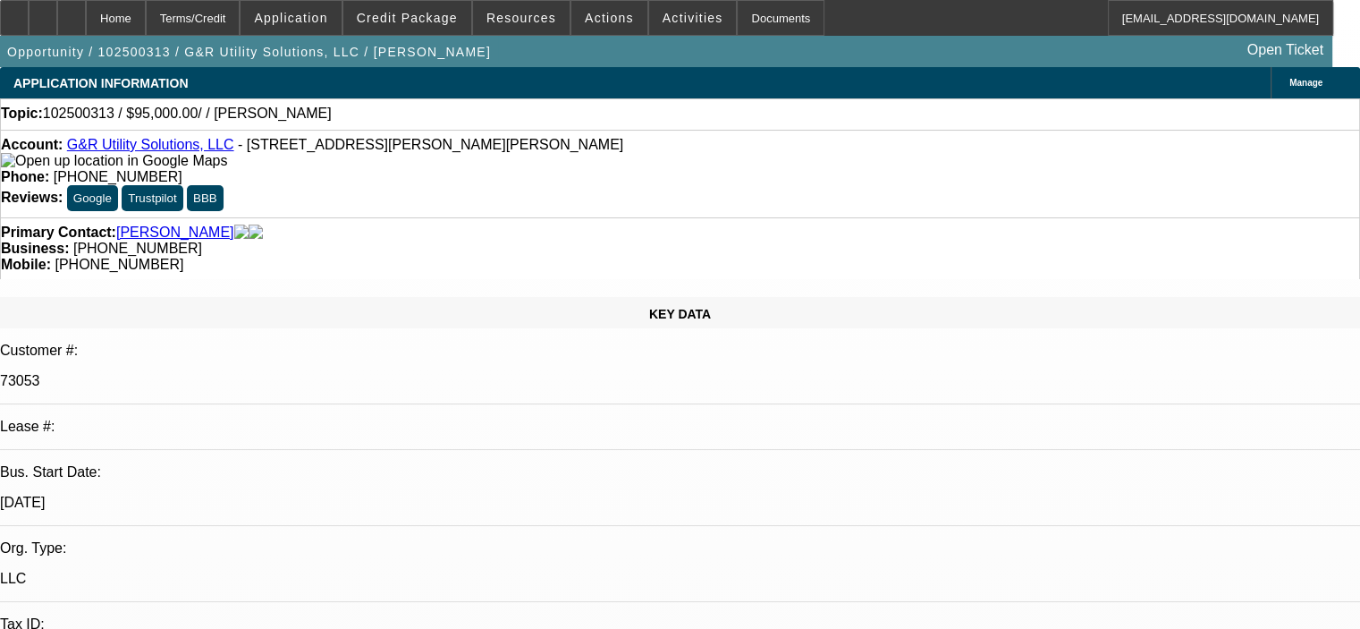
select select "0"
select select "2"
select select "0.1"
select select "4"
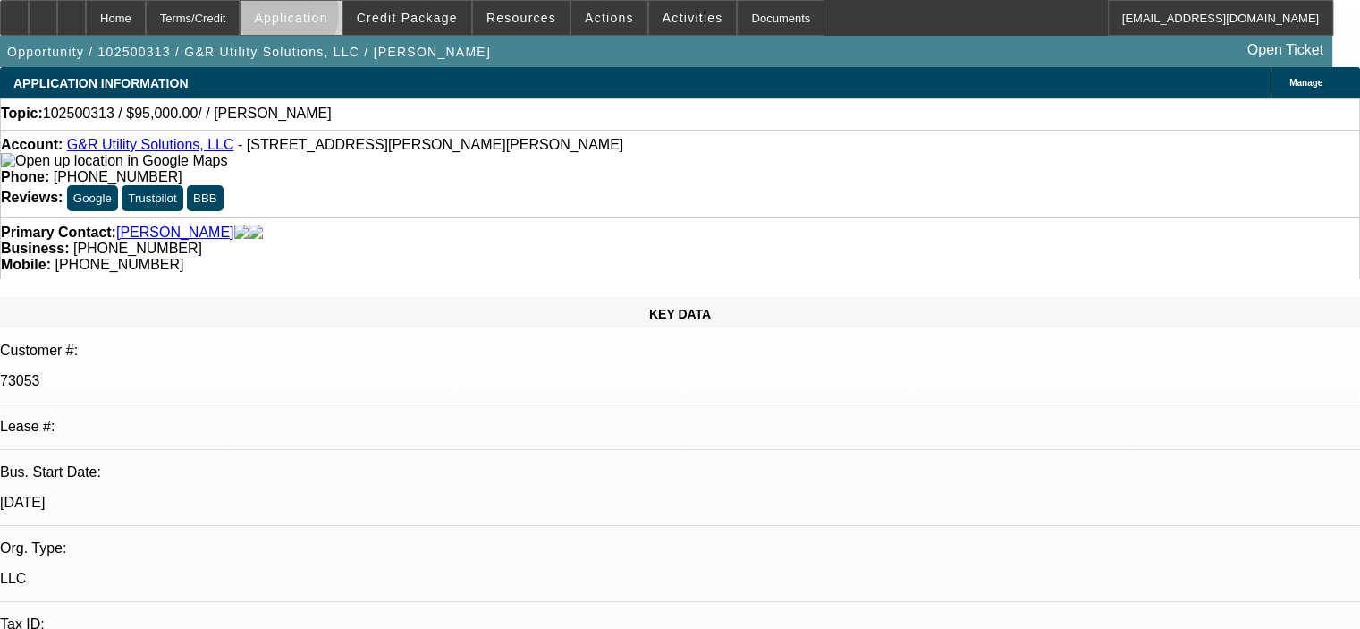
click at [327, 19] on span "Application" at bounding box center [290, 18] width 73 height 14
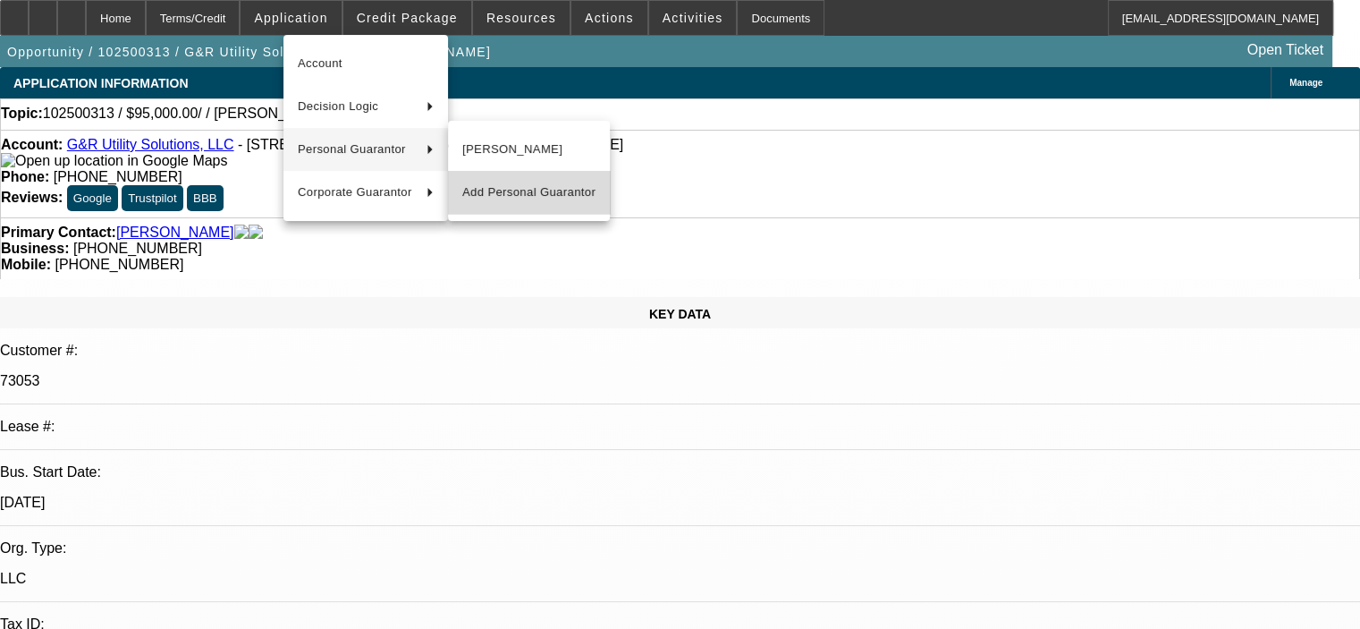
click at [540, 186] on span "Add Personal Guarantor" at bounding box center [528, 192] width 133 height 21
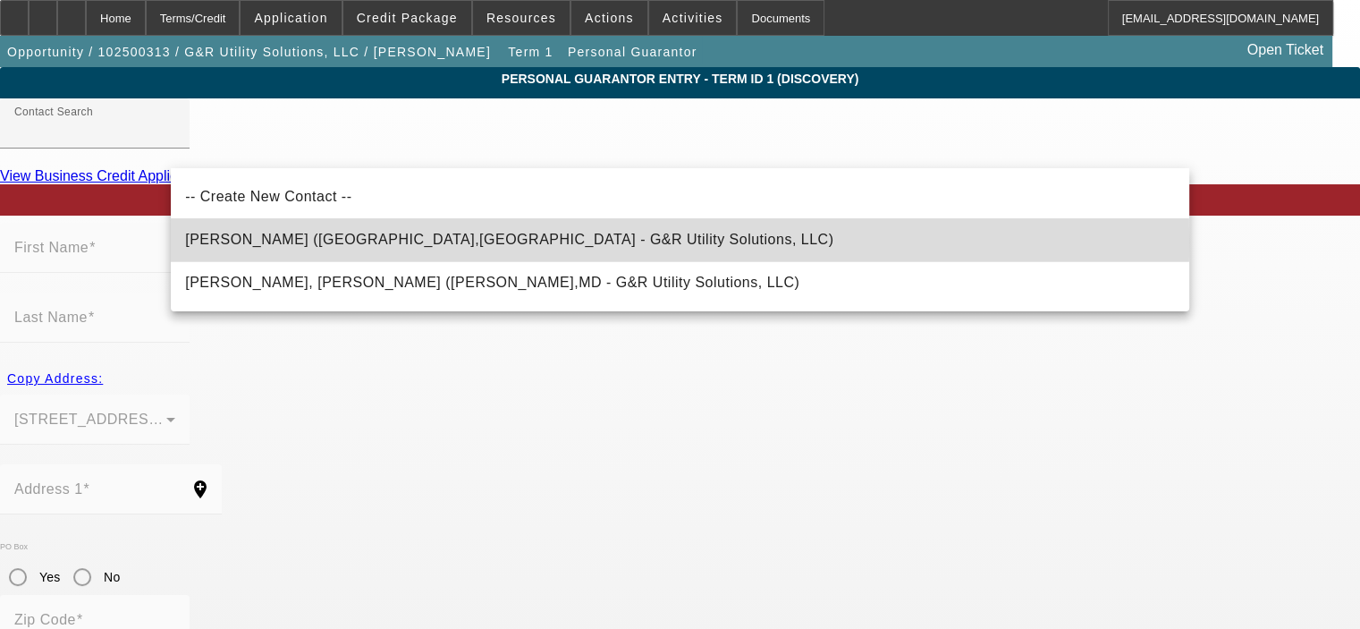
click at [461, 241] on span "[PERSON_NAME] ([GEOGRAPHIC_DATA],[GEOGRAPHIC_DATA] - G&R Utility Solutions, LLC)" at bounding box center [509, 239] width 648 height 15
type input "[PERSON_NAME] ([GEOGRAPHIC_DATA],[GEOGRAPHIC_DATA] - G&R Utility Solutions, LLC)"
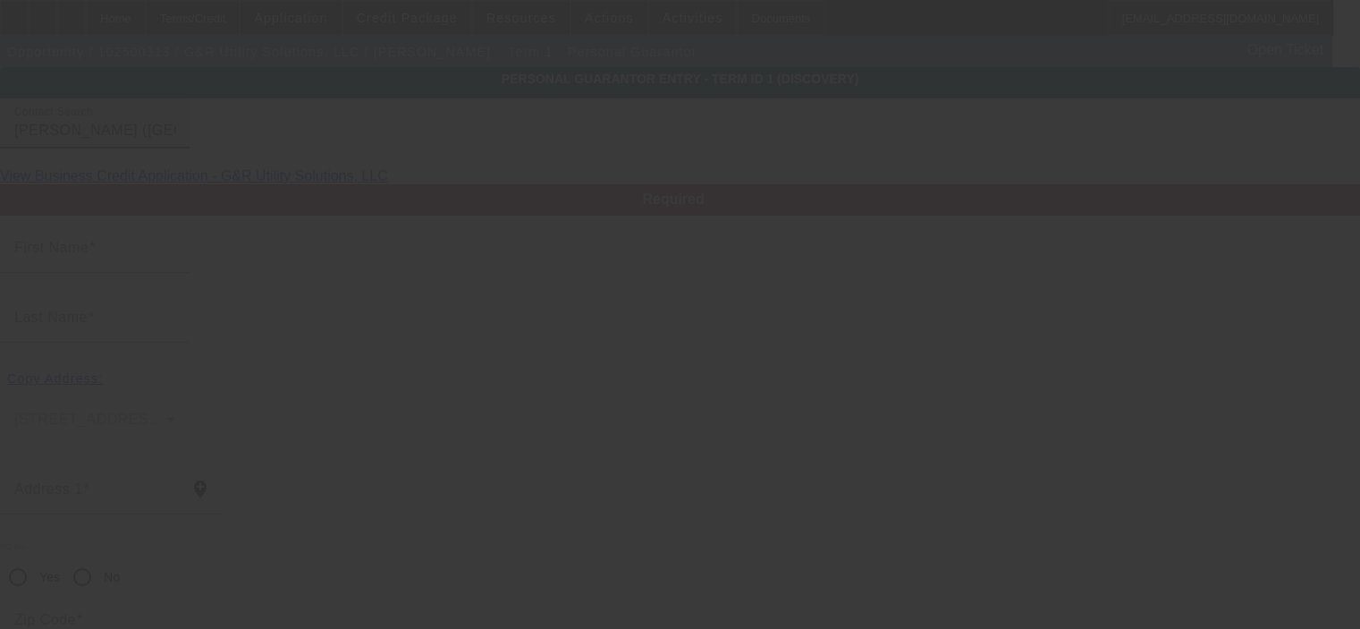
type input "[PERSON_NAME]"
type input "[STREET_ADDRESS]"
radio input "true"
type input "17321"
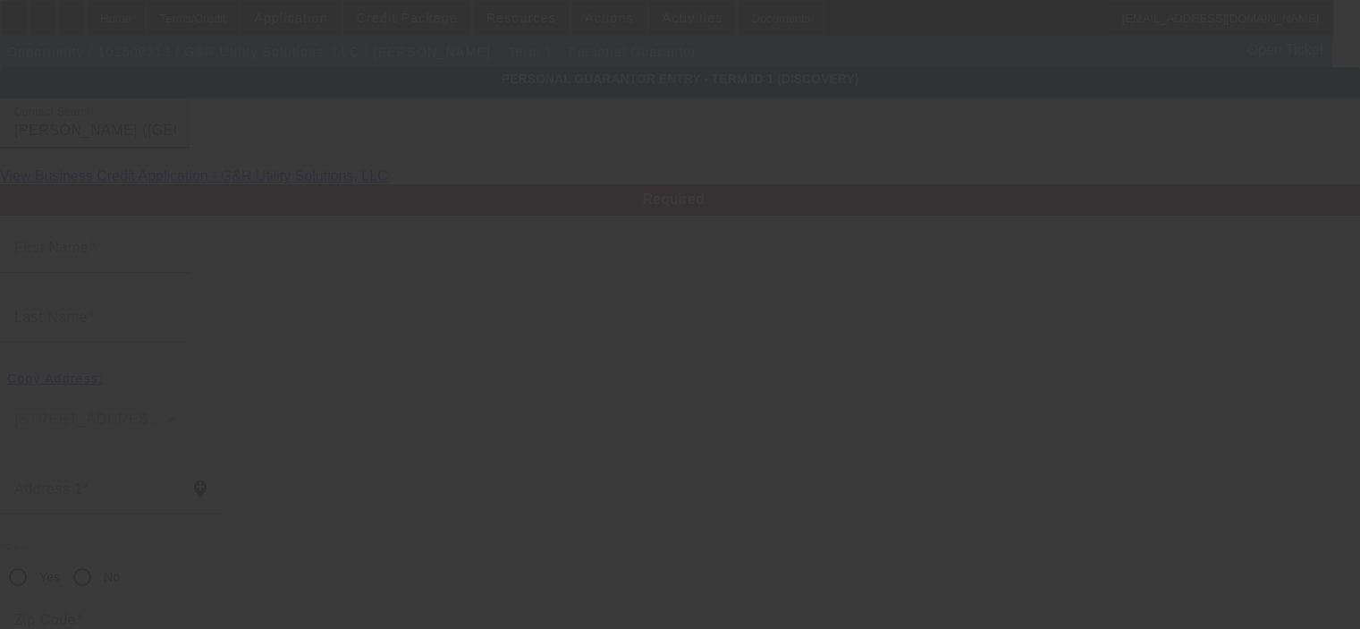
type input "[GEOGRAPHIC_DATA]"
type input "[PHONE_NUMBER]"
type input "51"
type input "190-66-7862"
type input "[EMAIL_ADDRESS][DOMAIN_NAME]"
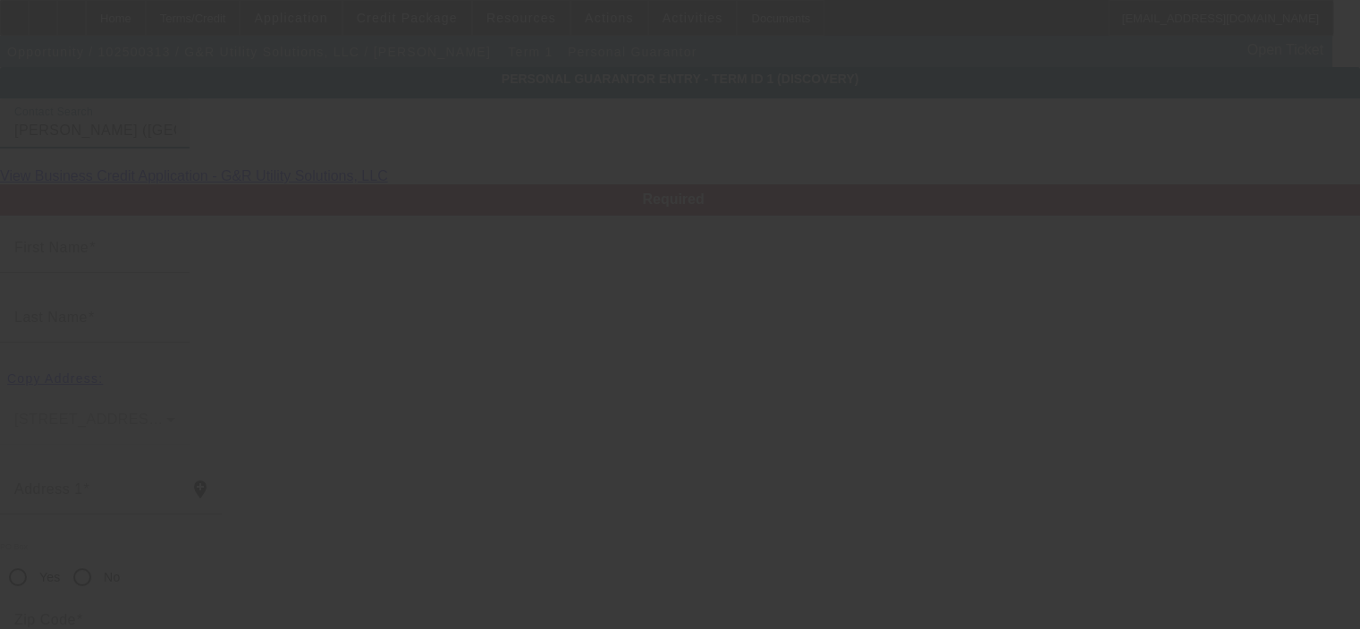
type input "[PHONE_NUMBER]"
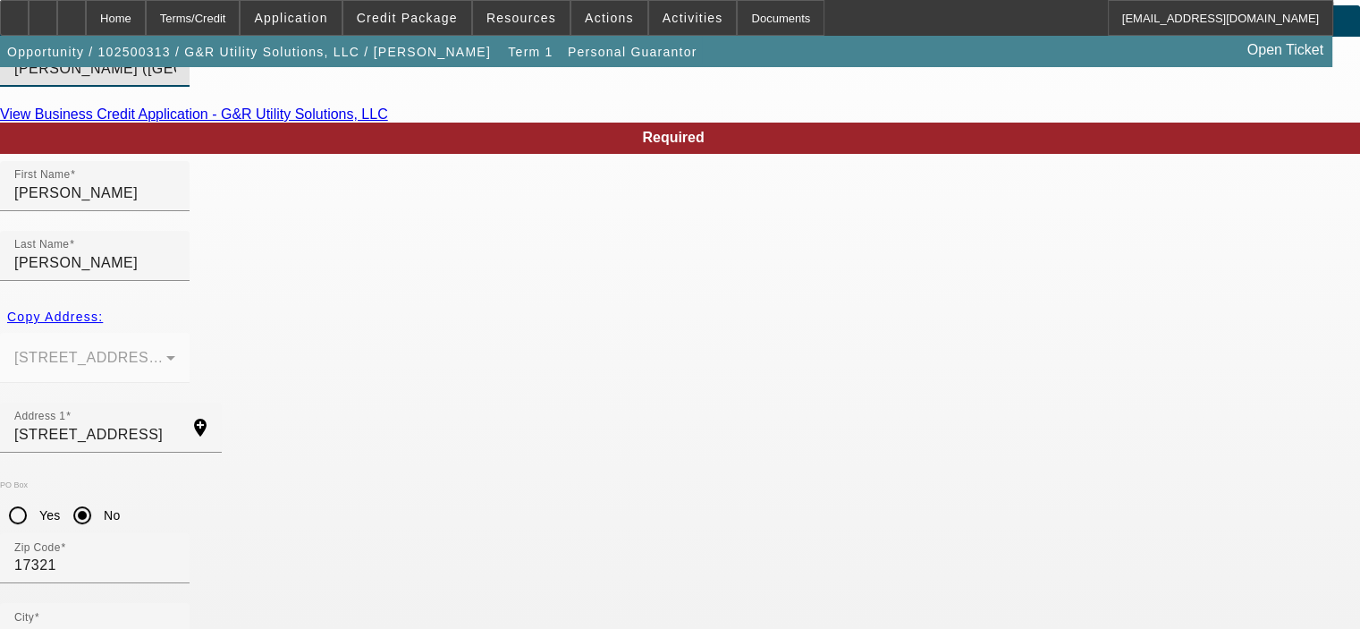
scroll to position [167, 0]
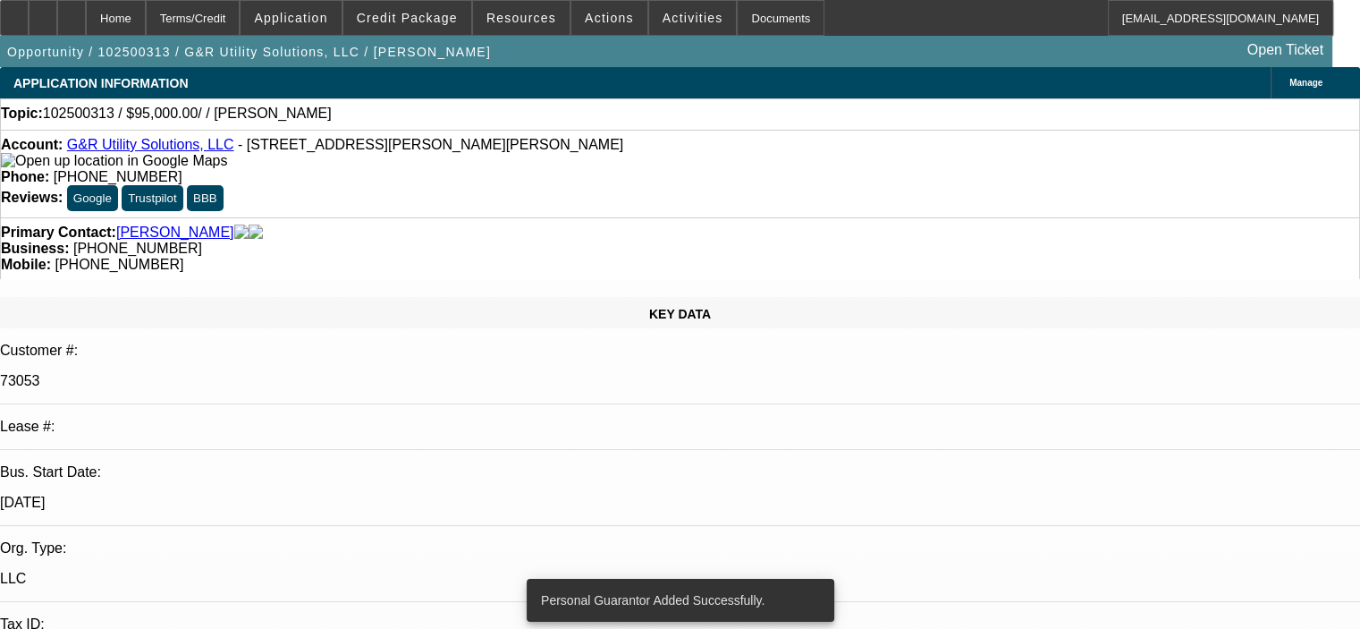
select select "0"
select select "2"
select select "0.1"
select select "4"
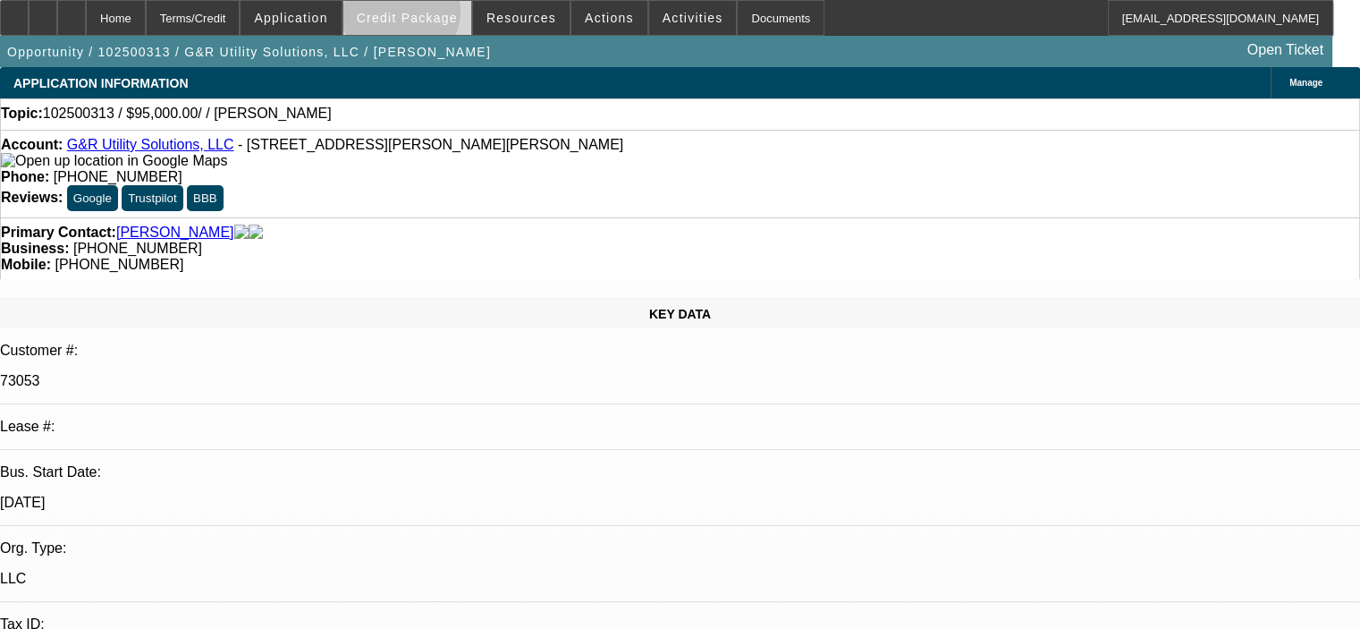
click at [427, 15] on span "Credit Package" at bounding box center [407, 18] width 101 height 14
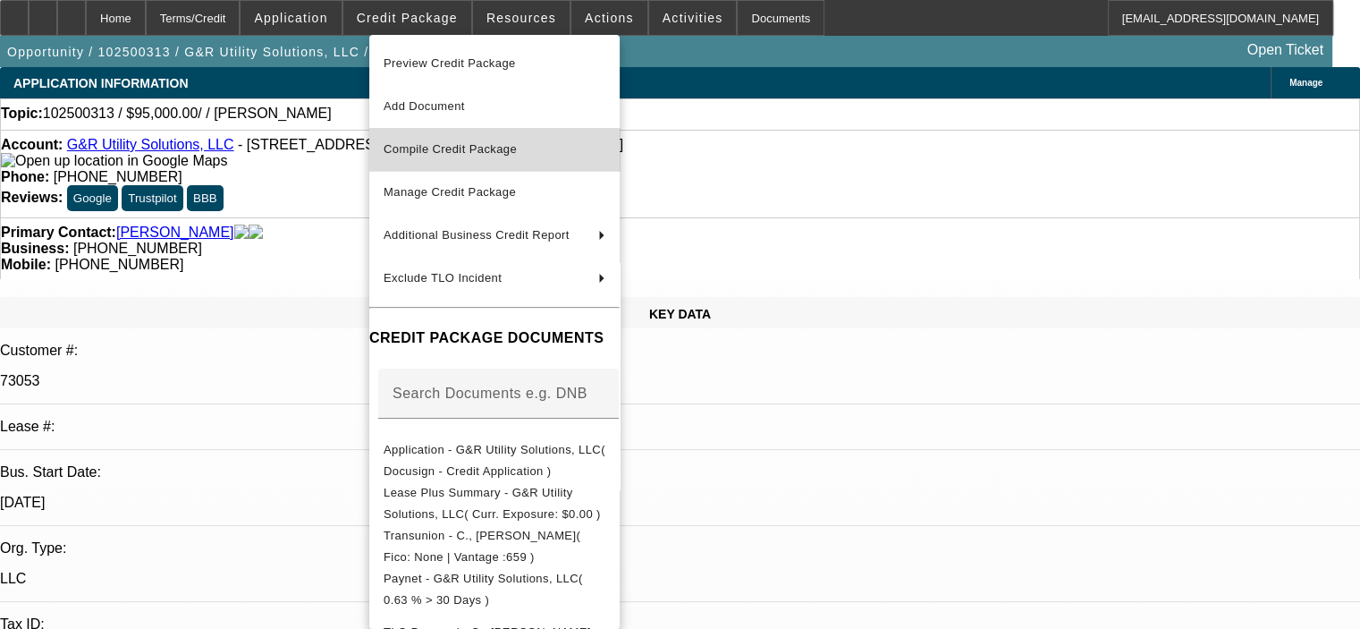
click at [488, 148] on span "Compile Credit Package" at bounding box center [450, 148] width 133 height 13
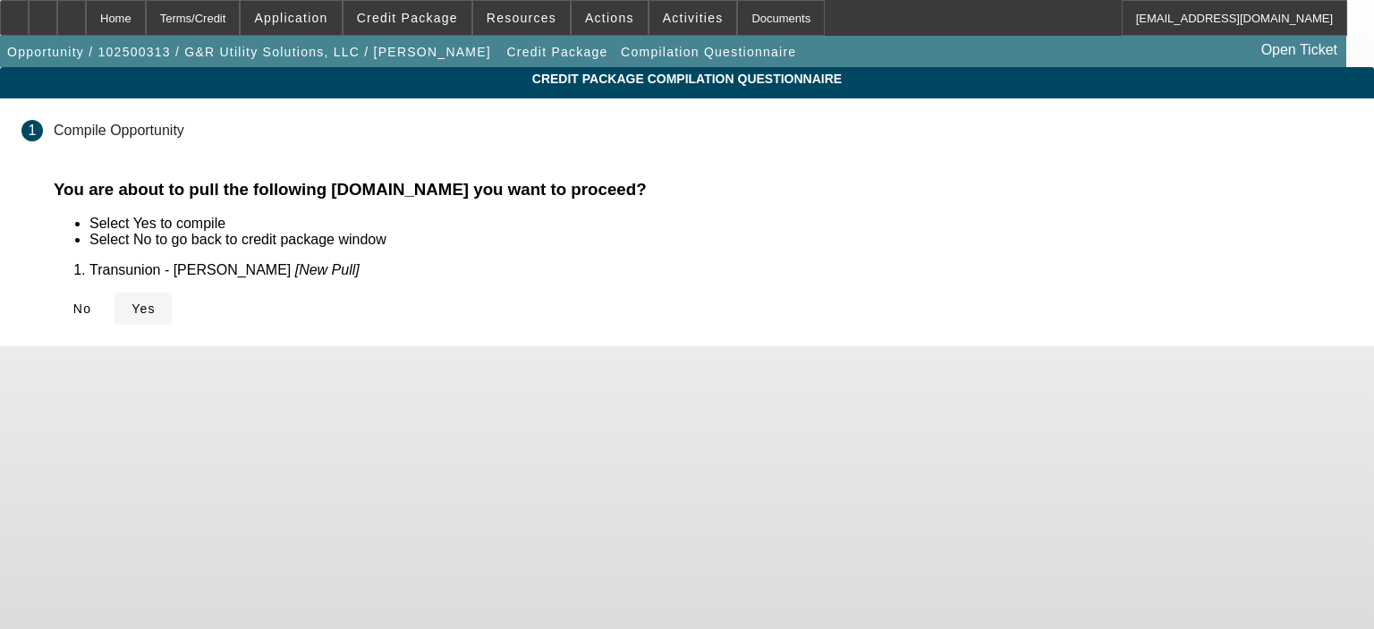
click at [156, 307] on span "Yes" at bounding box center [143, 308] width 24 height 14
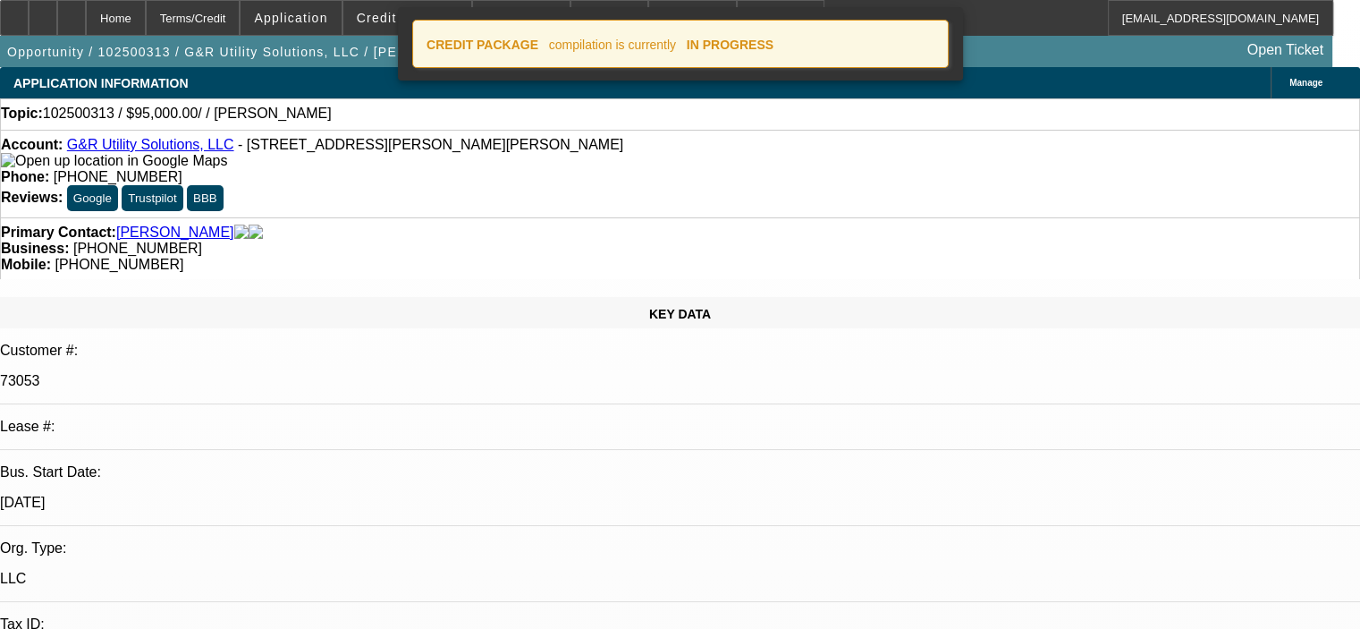
select select "0"
select select "2"
select select "0.1"
select select "4"
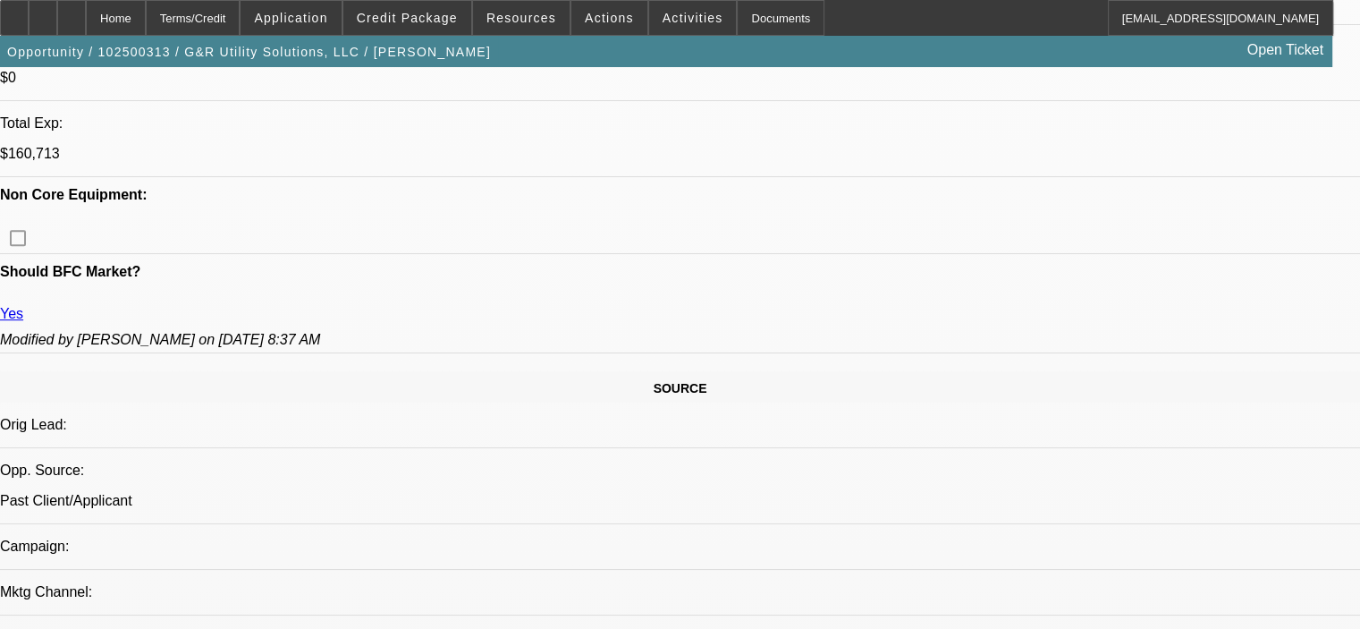
scroll to position [626, 0]
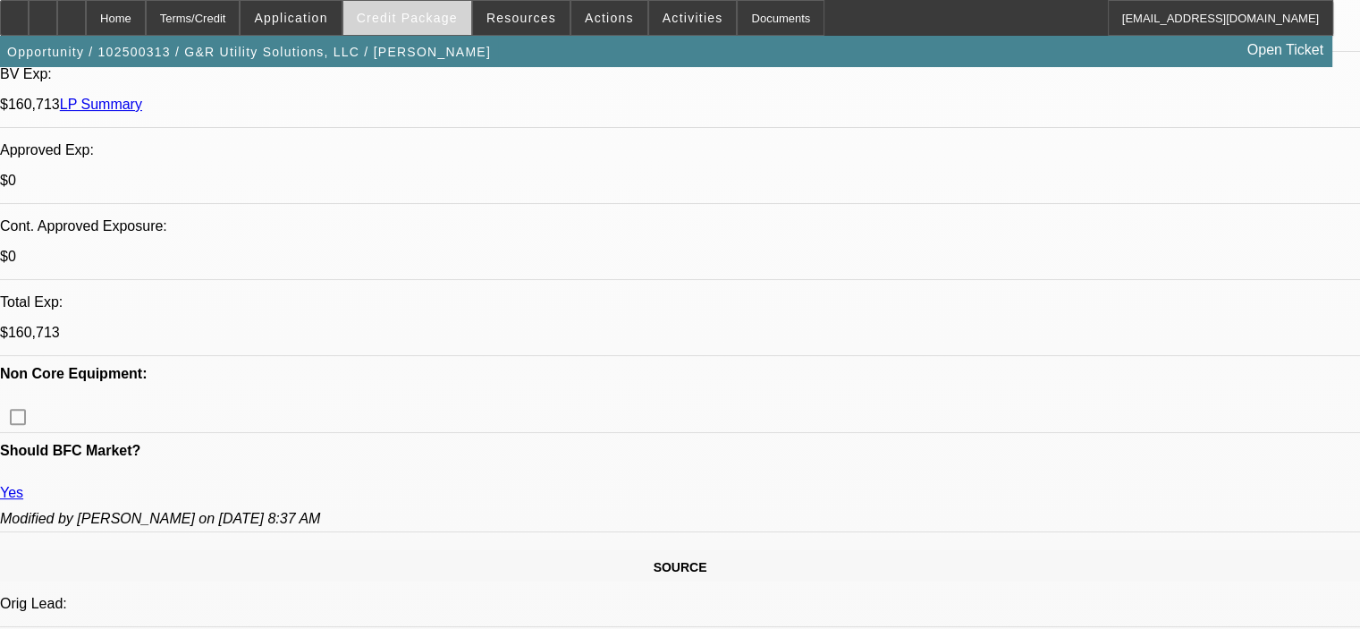
click at [411, 25] on span at bounding box center [407, 17] width 128 height 43
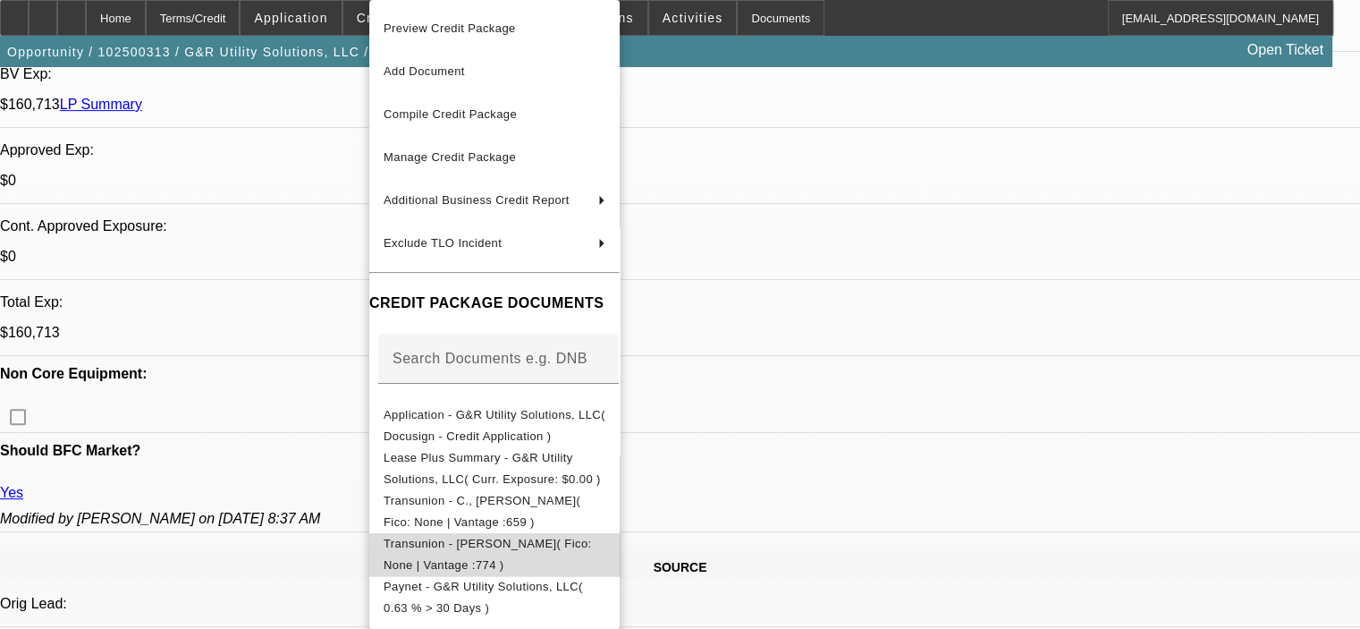
click at [575, 559] on button "Transunion - Merrill, Ryan( Fico: None | Vantage :774 )" at bounding box center [494, 554] width 250 height 43
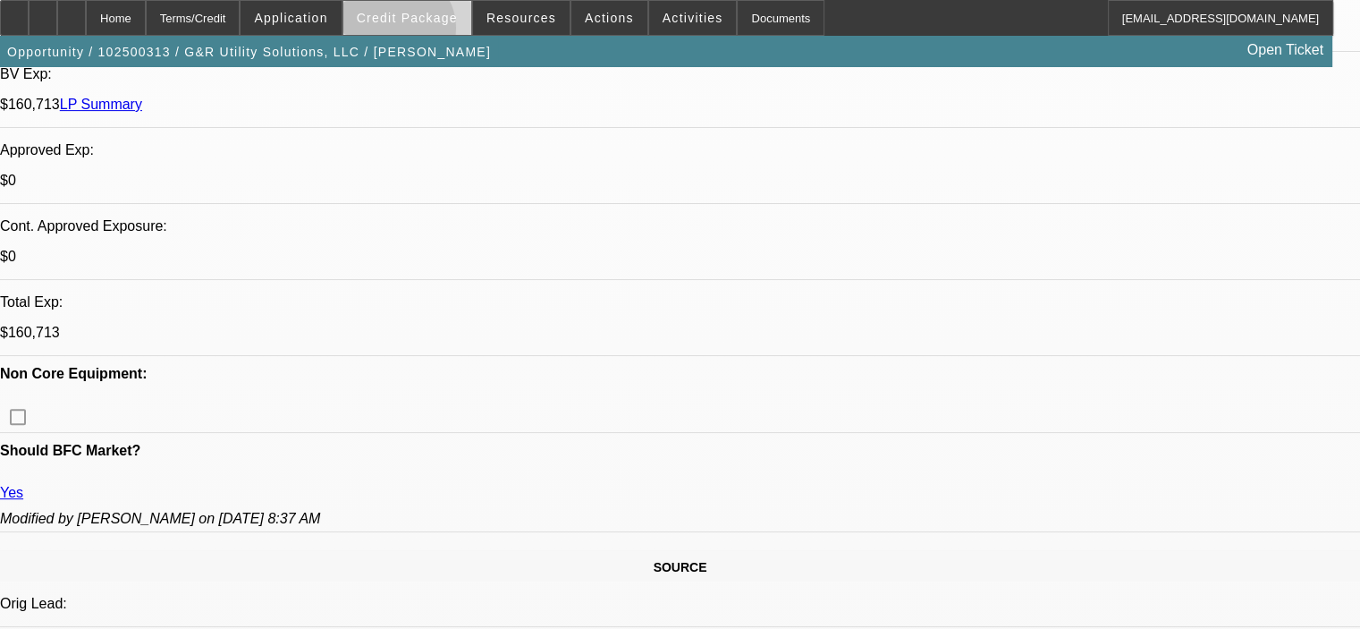
click at [422, 32] on span at bounding box center [407, 17] width 128 height 43
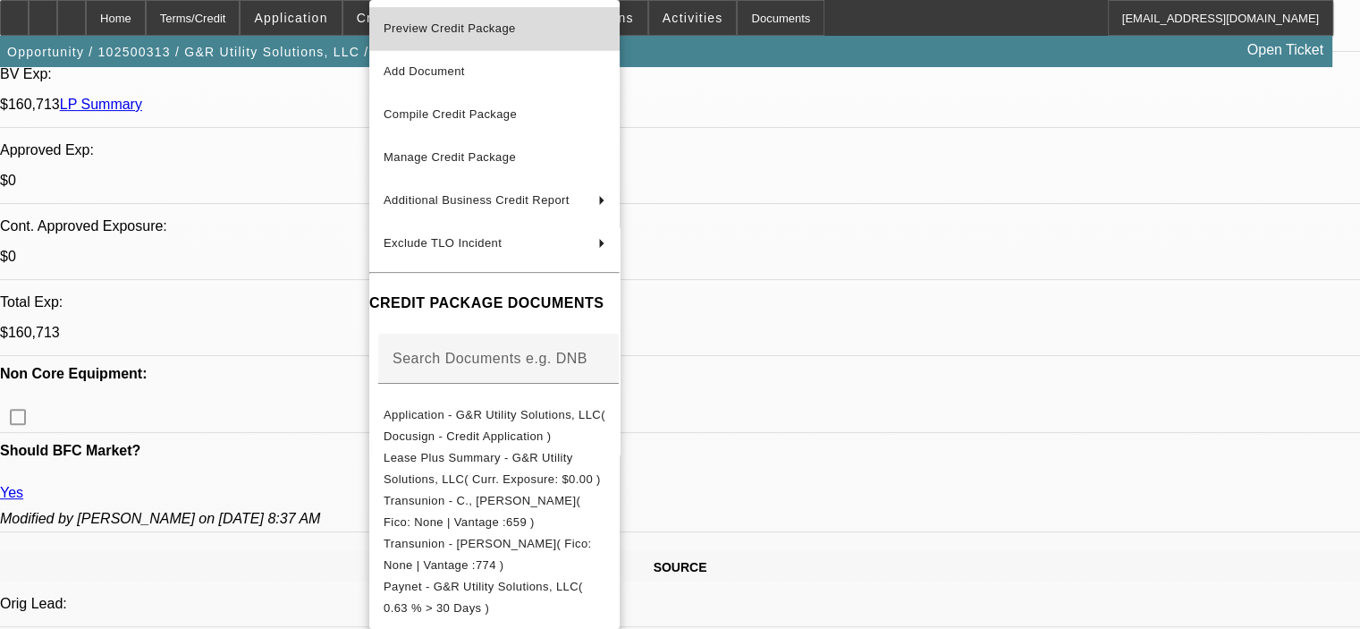
click at [431, 30] on span "Preview Credit Package" at bounding box center [450, 27] width 132 height 13
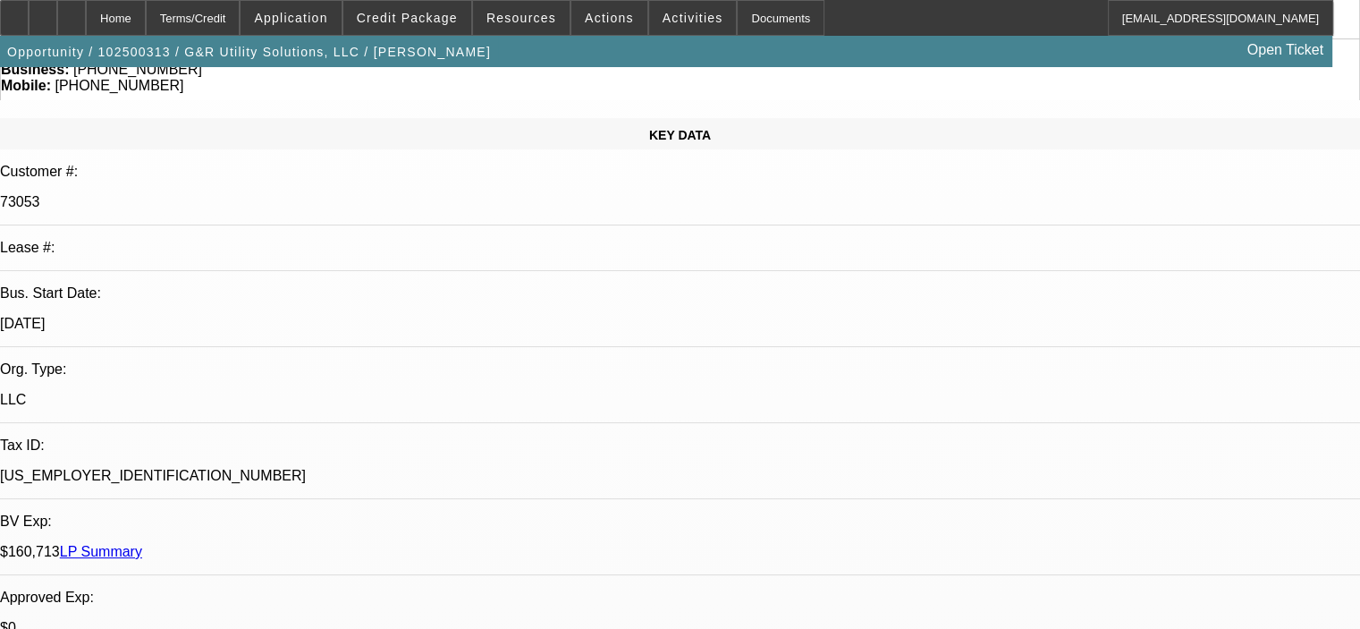
scroll to position [0, 0]
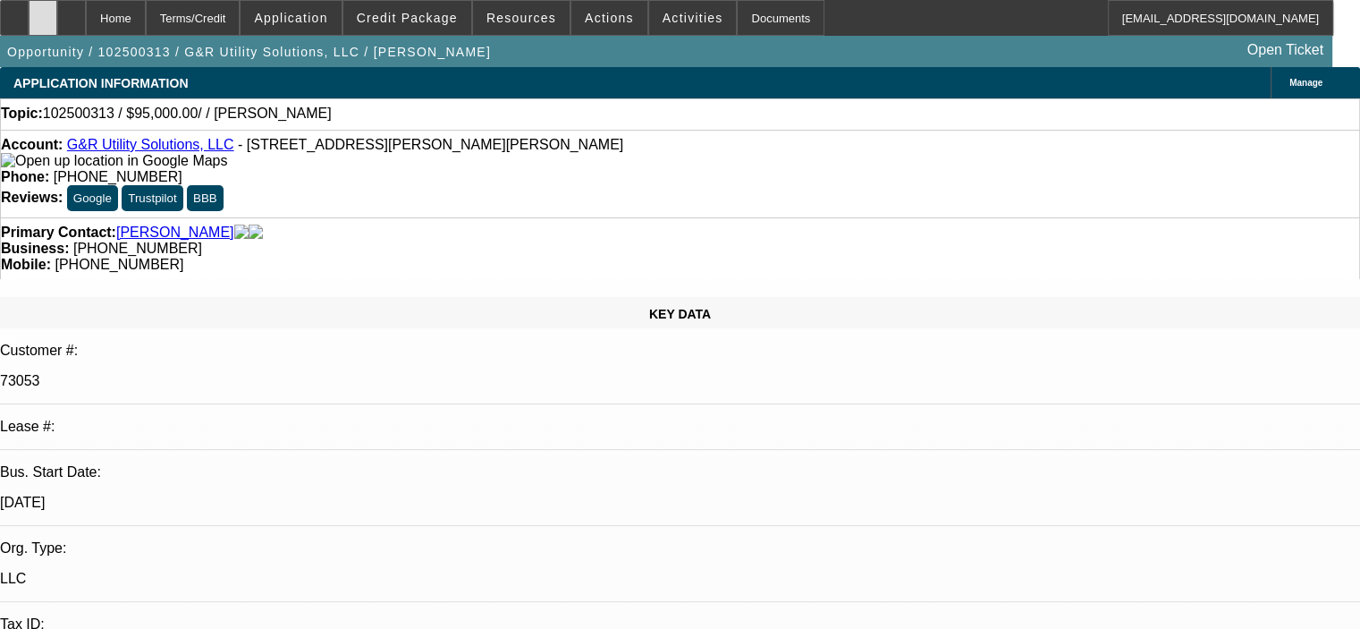
click at [43, 12] on icon at bounding box center [43, 12] width 0 height 0
click at [86, 13] on div at bounding box center [71, 18] width 29 height 36
select select "0"
select select "2"
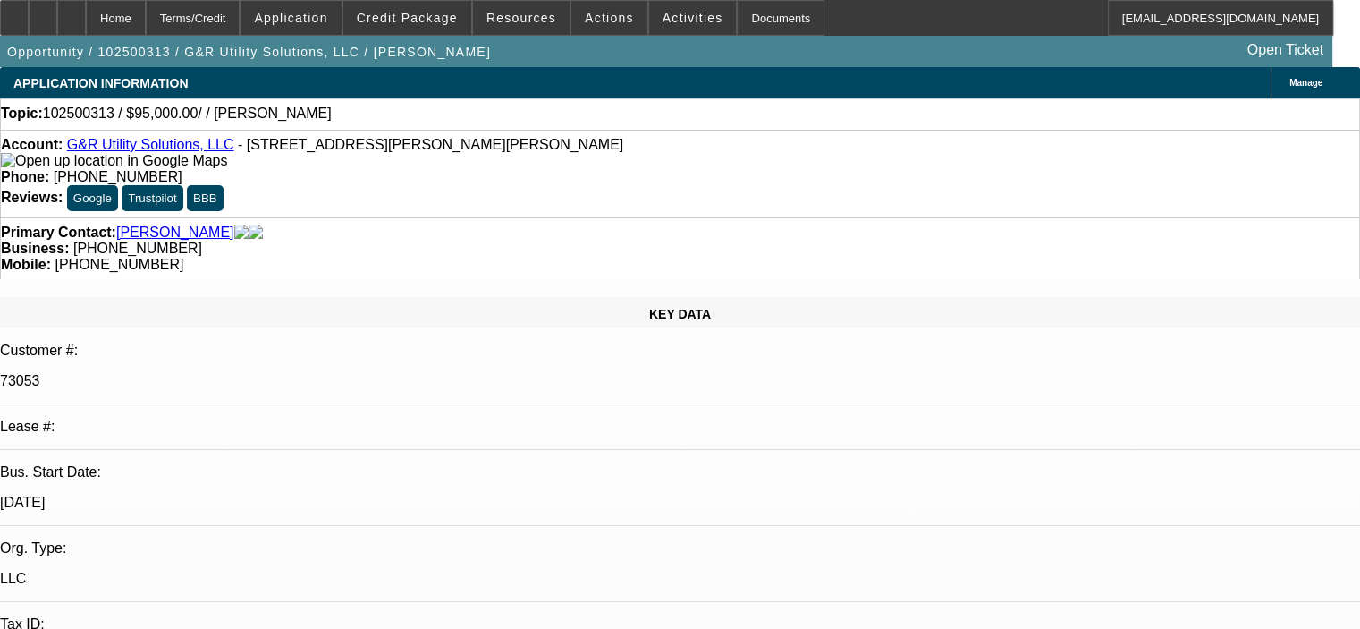
select select "0.1"
select select "4"
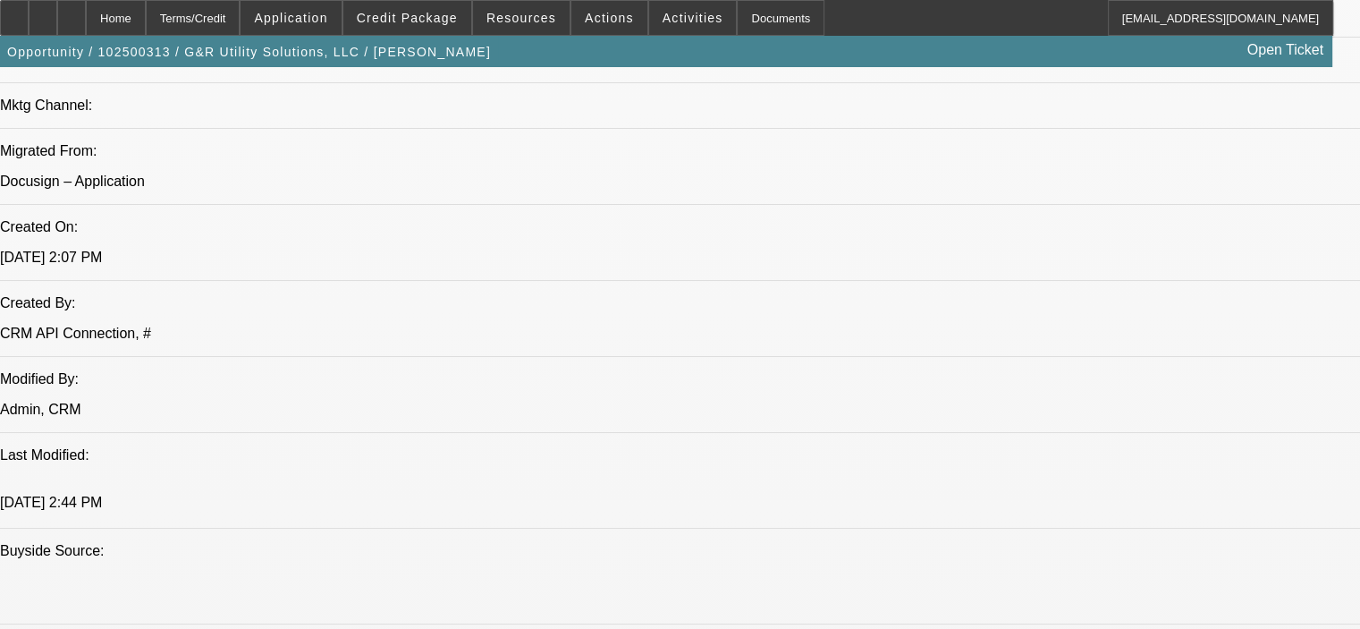
scroll to position [1252, 0]
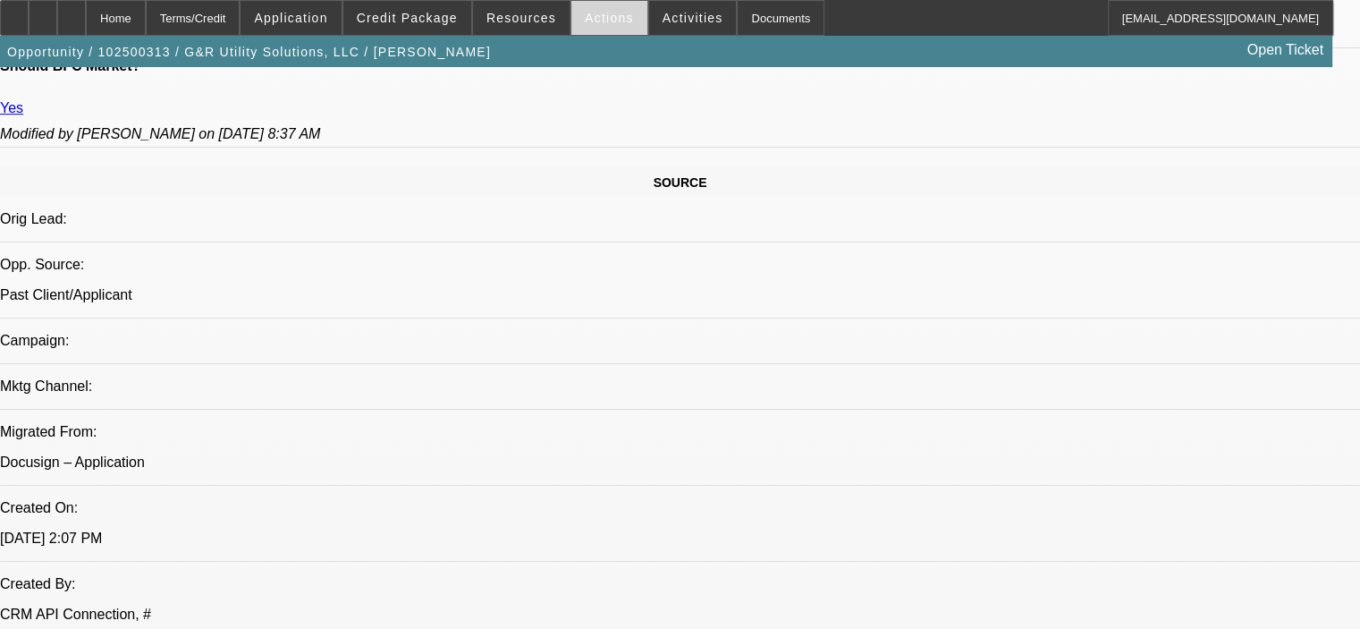
scroll to position [894, 0]
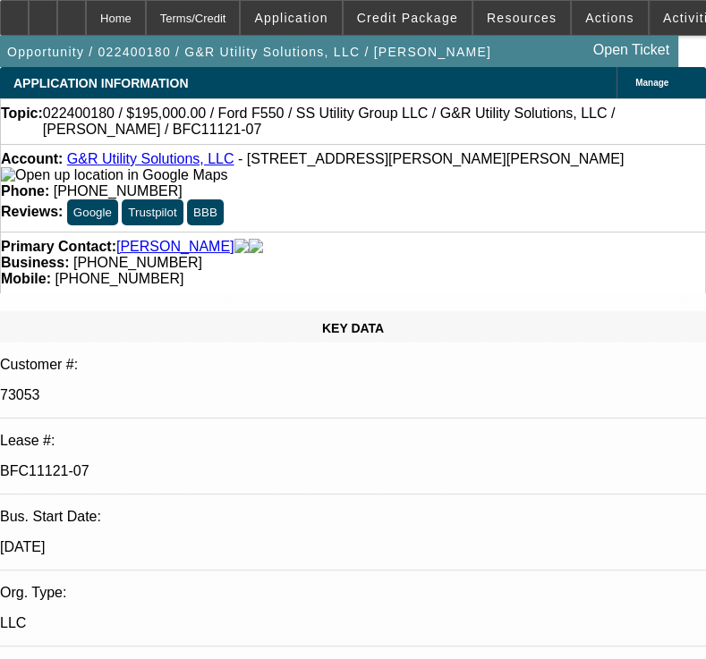
select select "0"
select select "2"
select select "0"
select select "2"
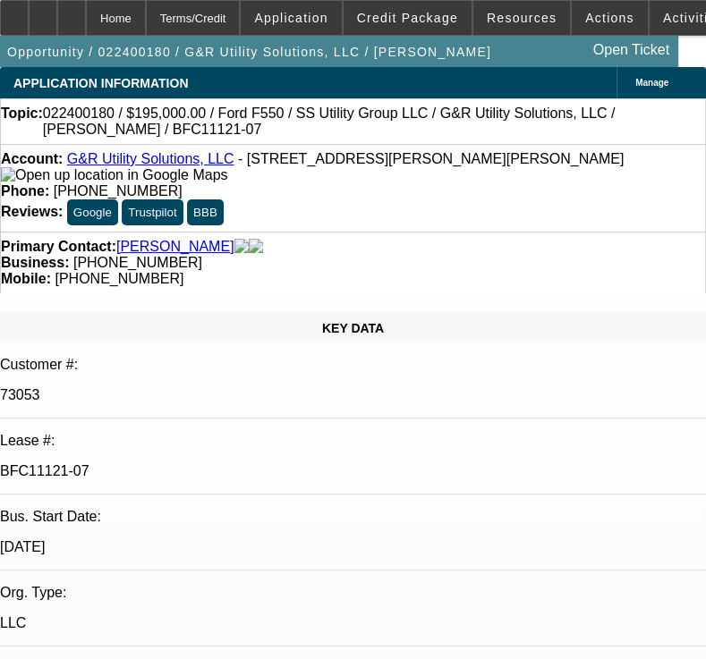
select select "0"
select select "2"
select select "0"
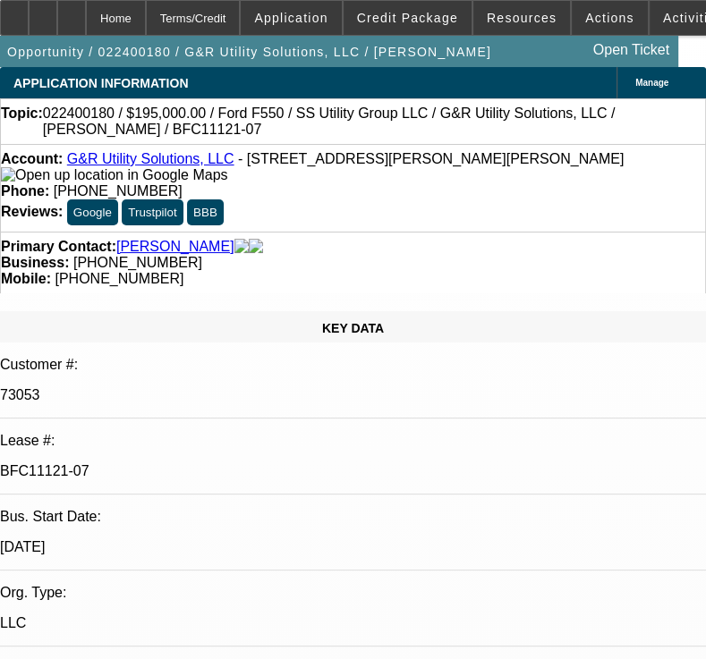
select select "2"
select select "0"
select select "1"
select select "2"
select select "6"
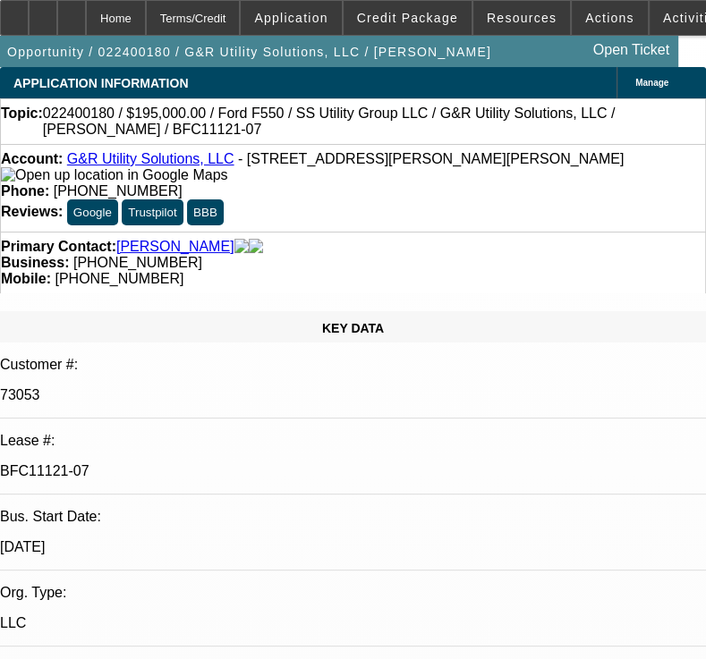
select select "1"
select select "2"
select select "6"
select select "1"
select select "2"
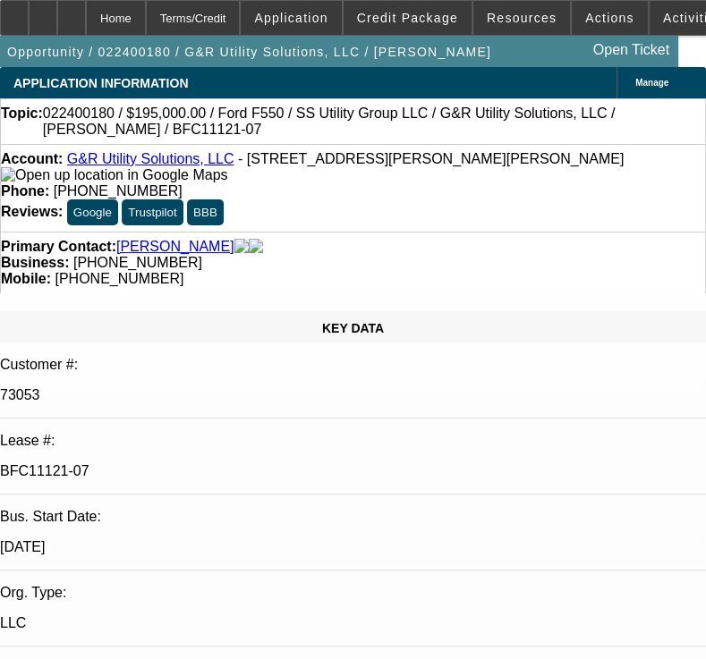
select select "6"
select select "1"
select select "2"
select select "6"
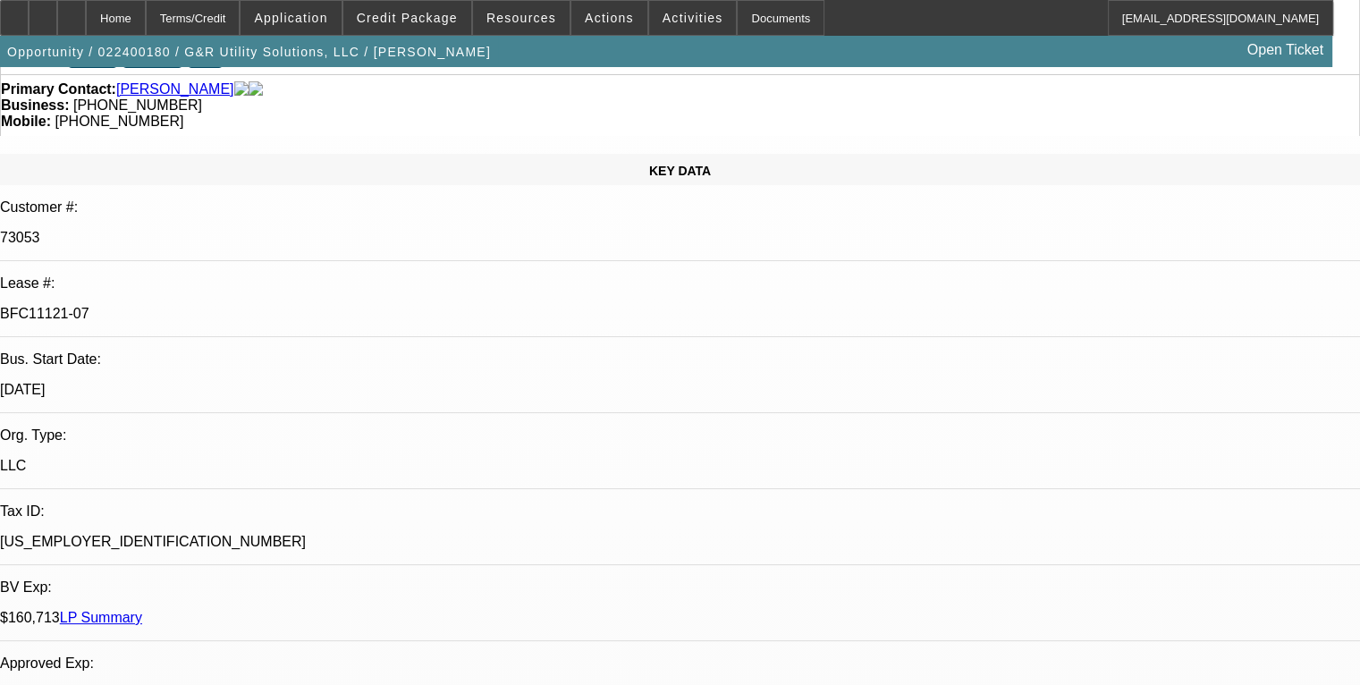
scroll to position [49, 0]
